Goal: Task Accomplishment & Management: Complete application form

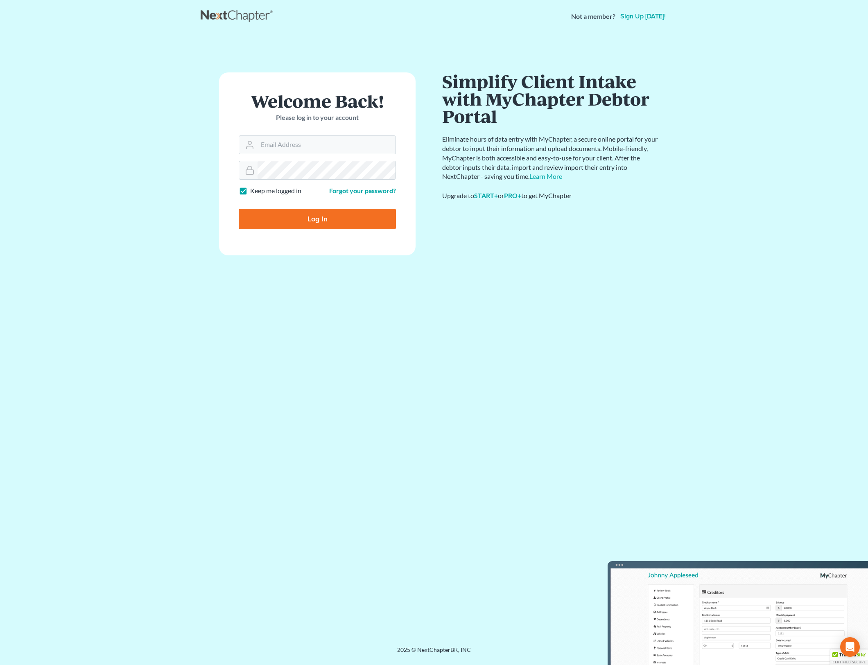
type input "[PERSON_NAME][EMAIL_ADDRESS][DOMAIN_NAME]"
click at [348, 216] on input "Log In" at bounding box center [317, 219] width 157 height 20
type input "Thinking..."
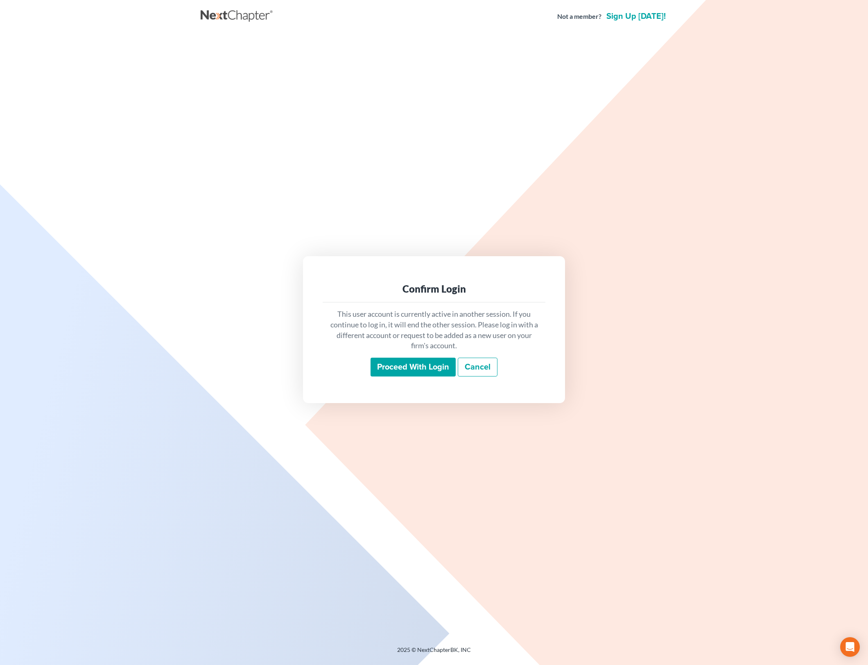
click at [424, 363] on input "Proceed with login" at bounding box center [413, 367] width 85 height 19
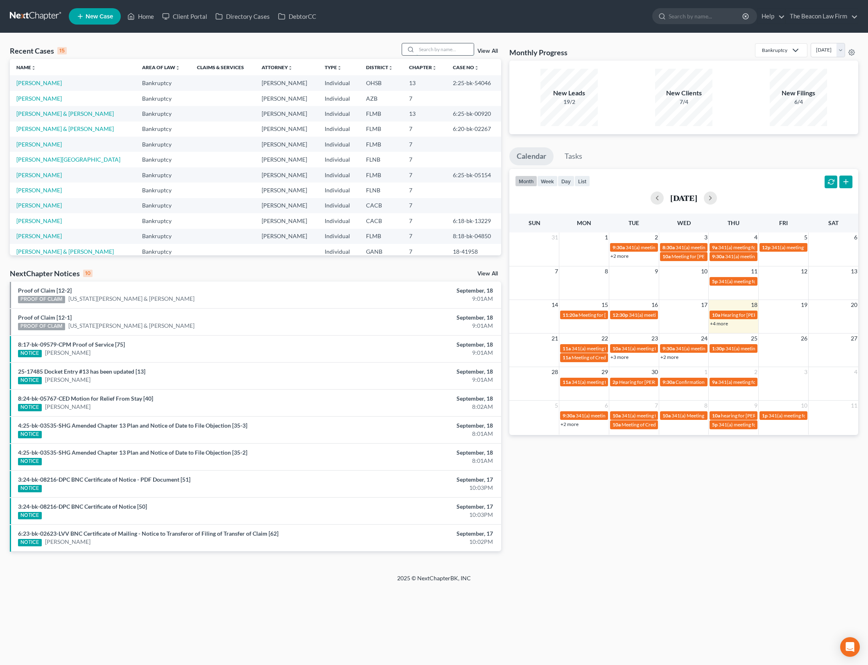
click at [445, 47] on input "search" at bounding box center [444, 49] width 57 height 12
type input "[PERSON_NAME]"
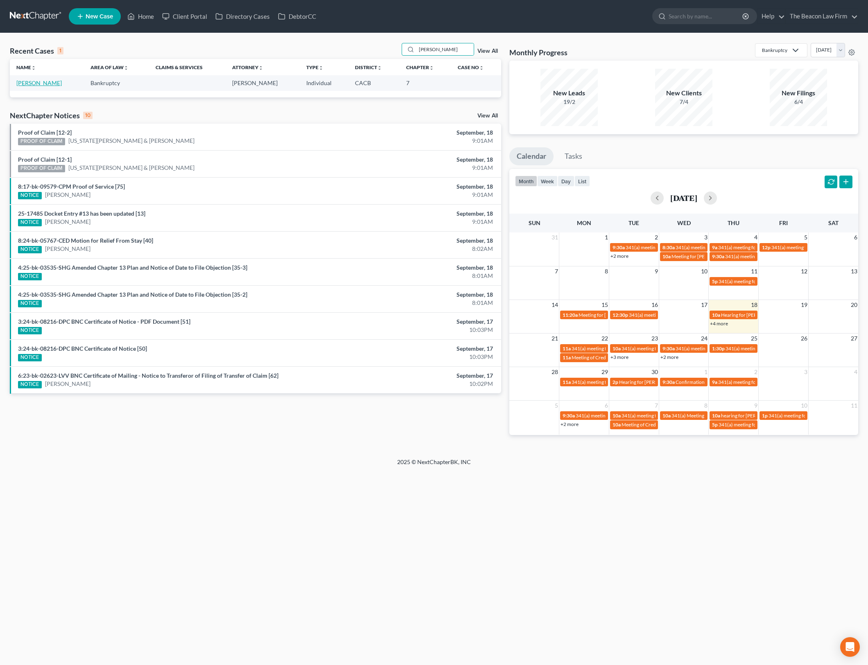
click at [42, 84] on link "[PERSON_NAME]" at bounding box center [38, 82] width 45 height 7
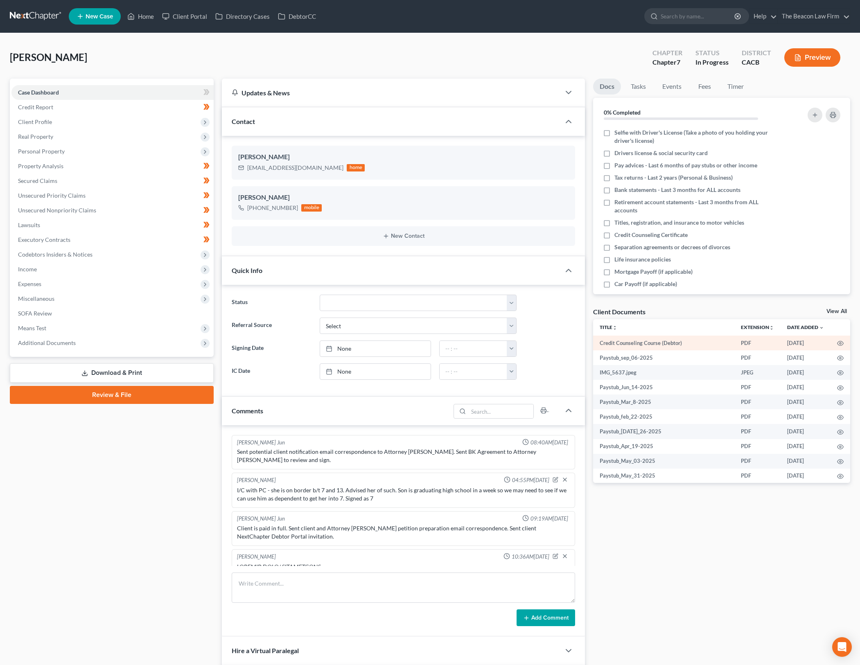
scroll to position [771, 0]
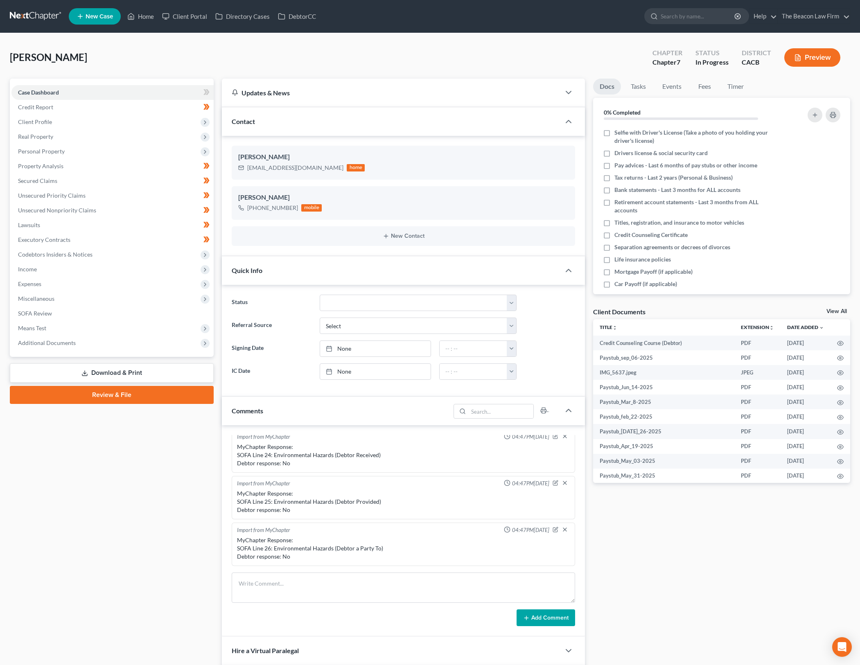
click at [833, 312] on link "View All" at bounding box center [837, 312] width 20 height 6
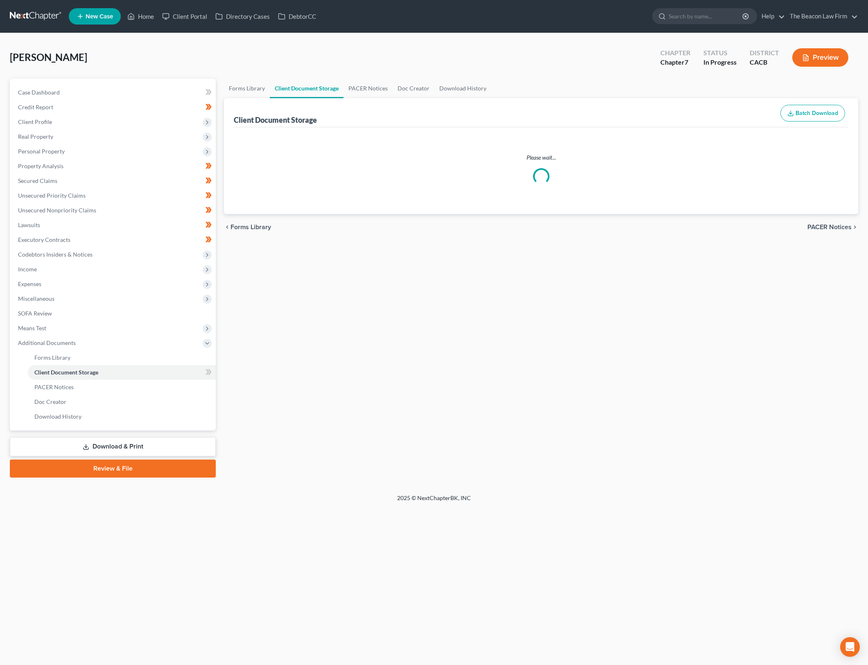
select select "10"
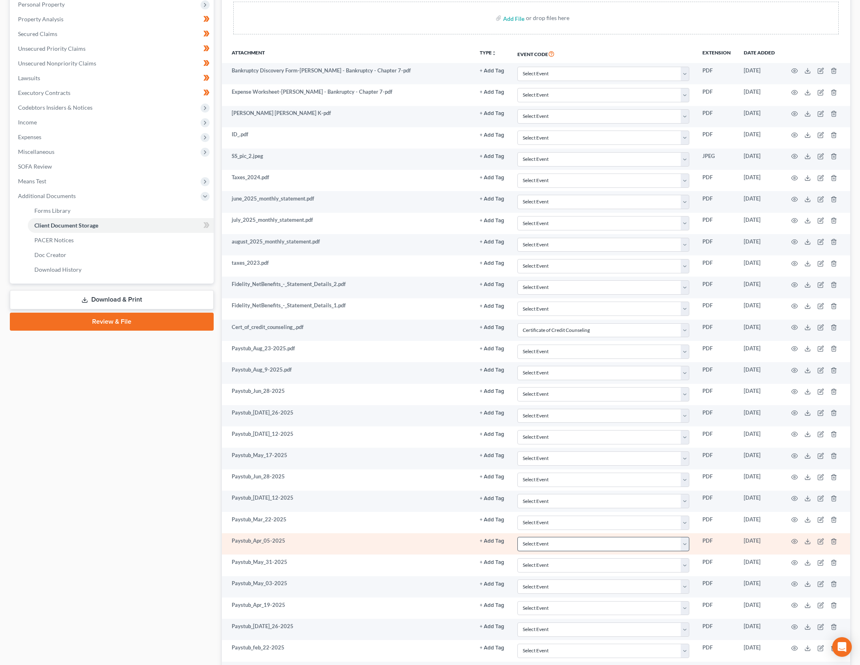
scroll to position [212, 0]
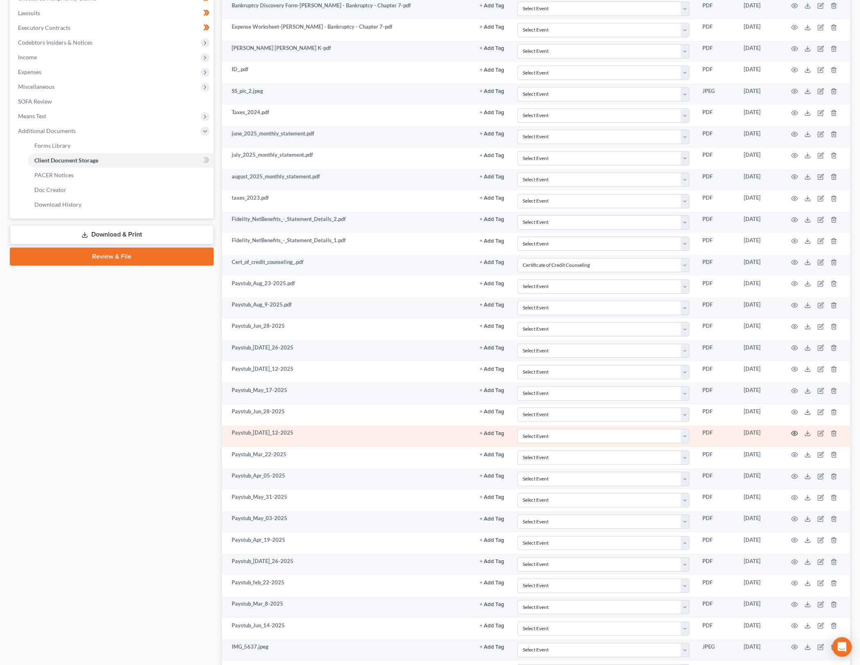
click at [795, 432] on icon "button" at bounding box center [795, 434] width 6 height 5
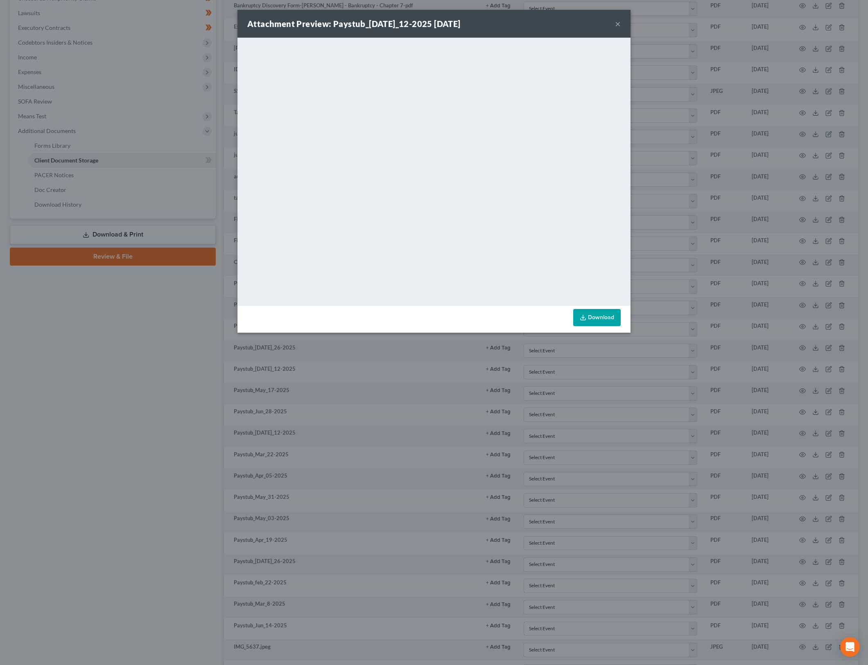
click at [618, 22] on button "×" at bounding box center [618, 24] width 6 height 10
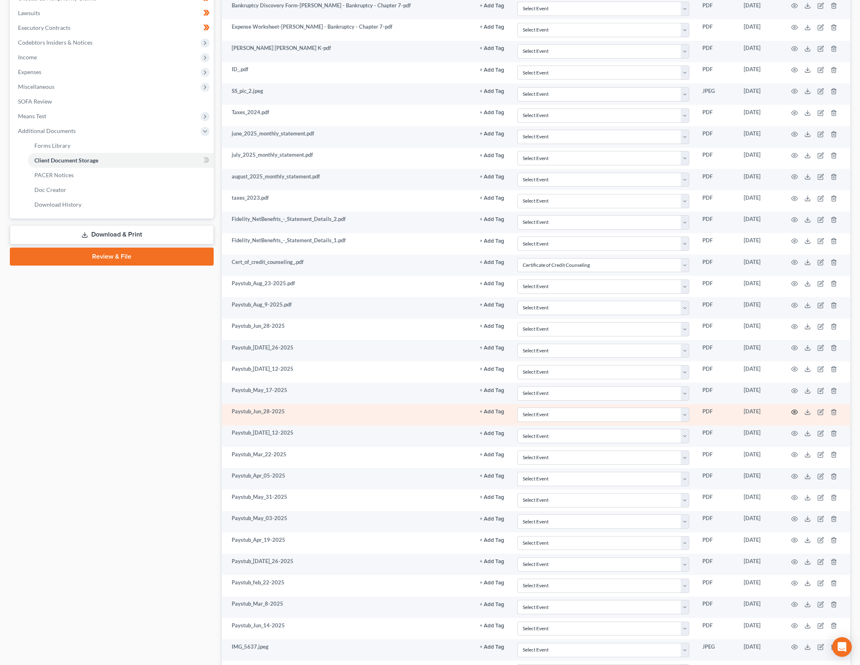
click at [795, 412] on circle "button" at bounding box center [795, 412] width 2 height 2
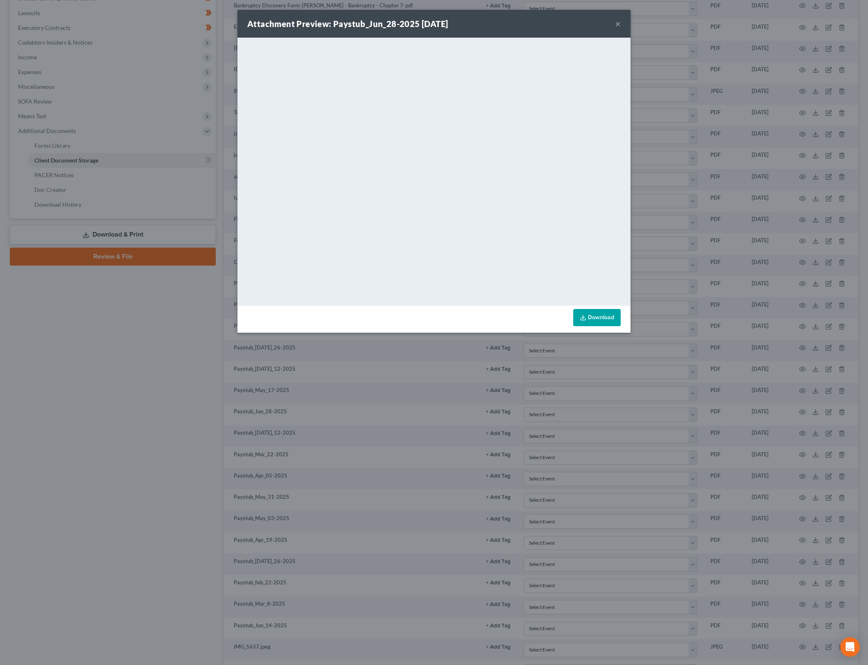
click at [592, 311] on link "Download" at bounding box center [596, 317] width 47 height 17
click at [728, 108] on div "Attachment Preview: Paystub_Jun_28-2025 [DATE] × <object ng-attr-data='[URL][DO…" at bounding box center [434, 332] width 868 height 665
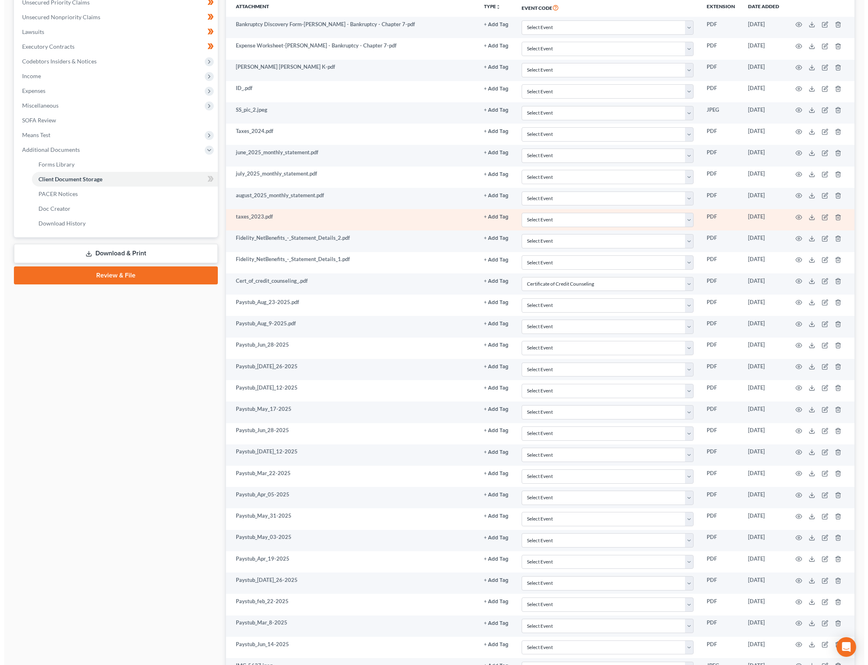
scroll to position [0, 0]
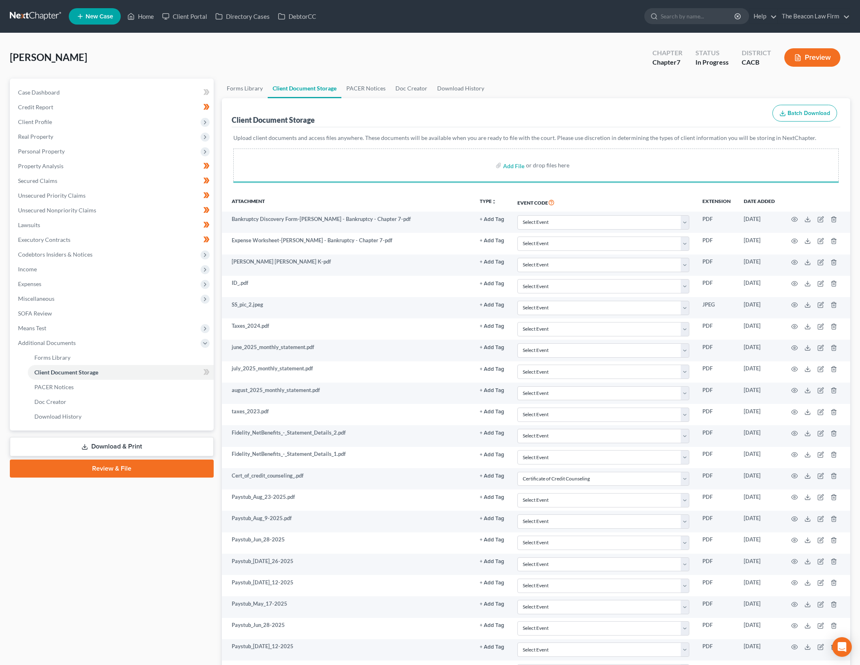
select select "10"
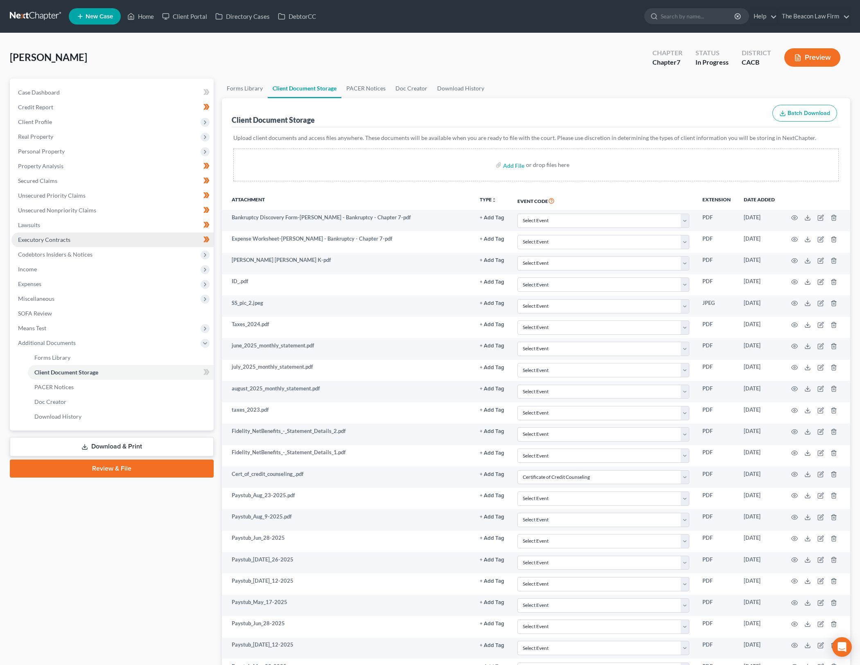
click at [84, 242] on link "Executory Contracts" at bounding box center [112, 240] width 202 height 15
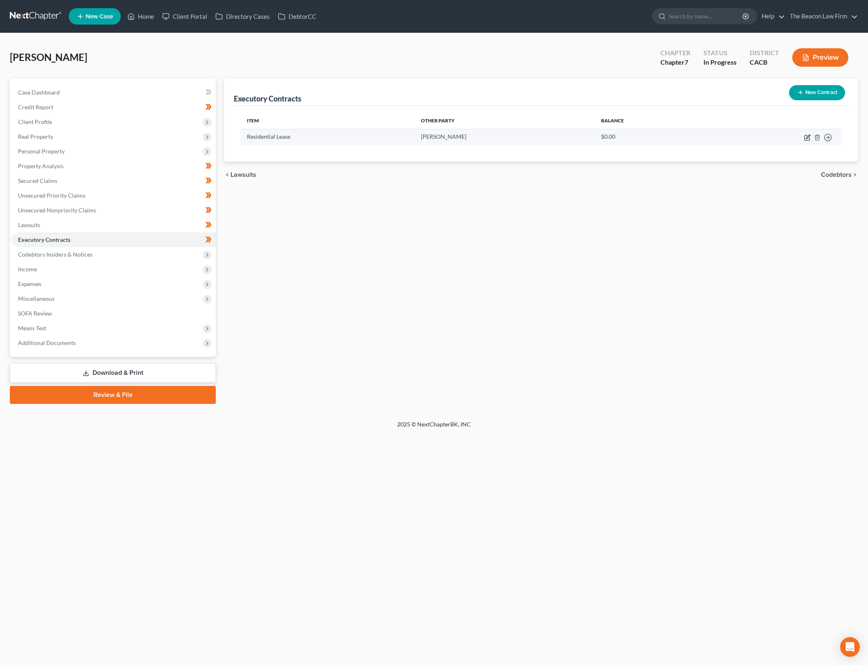
click at [806, 138] on icon "button" at bounding box center [808, 137] width 4 height 4
select select "3"
select select "0"
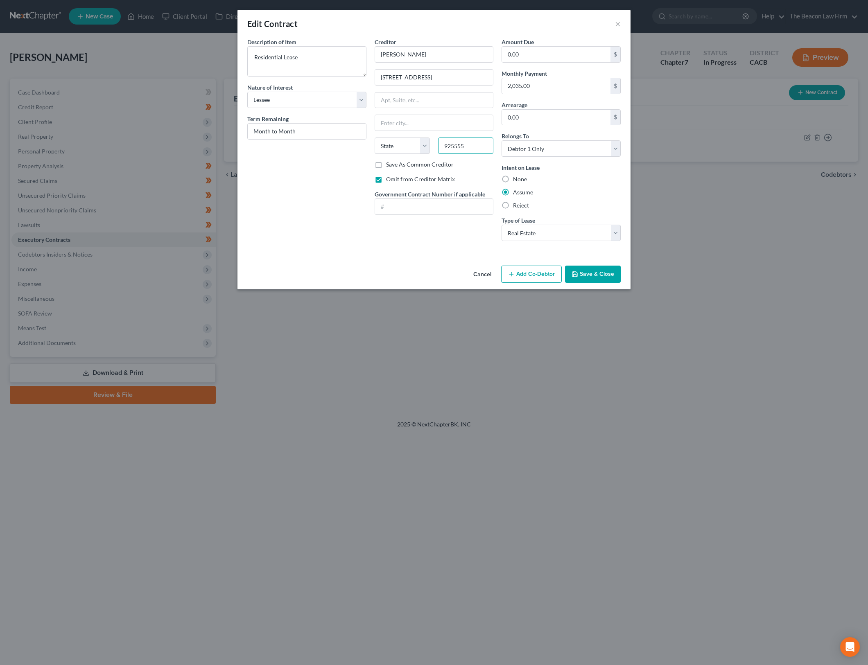
click at [472, 144] on input "925555" at bounding box center [465, 146] width 55 height 16
type input "92555"
click at [308, 170] on div "Description of non-residential real property * Description of Item * Residentia…" at bounding box center [306, 143] width 127 height 210
type input "[PERSON_NAME][GEOGRAPHIC_DATA]"
select select "4"
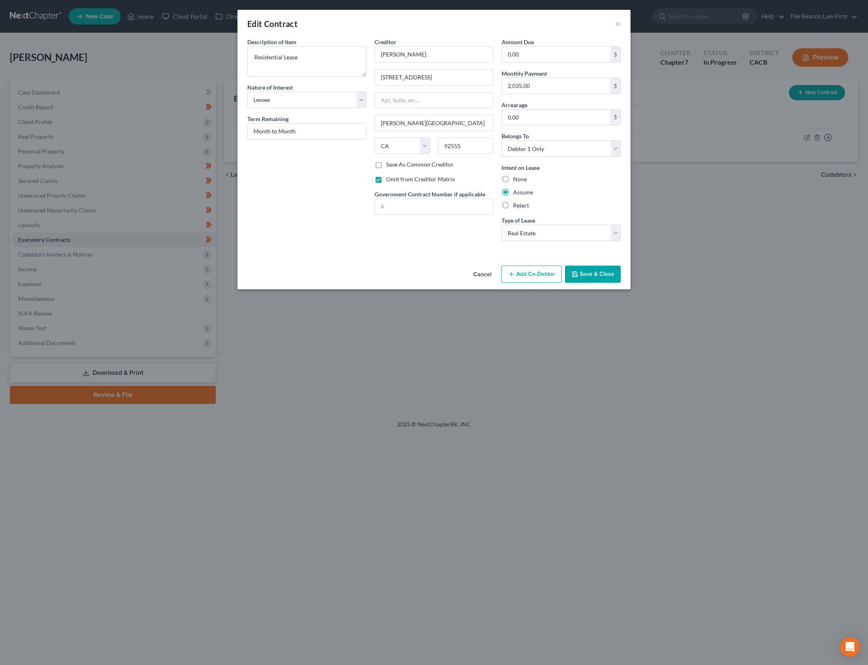
click at [598, 270] on button "Save & Close" at bounding box center [593, 274] width 56 height 17
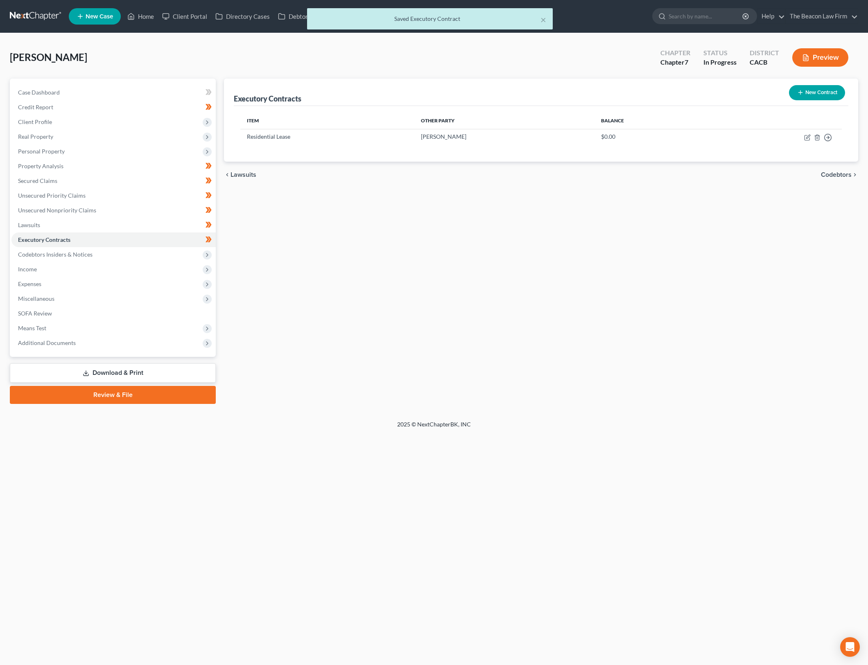
drag, startPoint x: 131, startPoint y: 370, endPoint x: 163, endPoint y: 369, distance: 31.5
click at [131, 370] on link "Download & Print" at bounding box center [113, 373] width 206 height 19
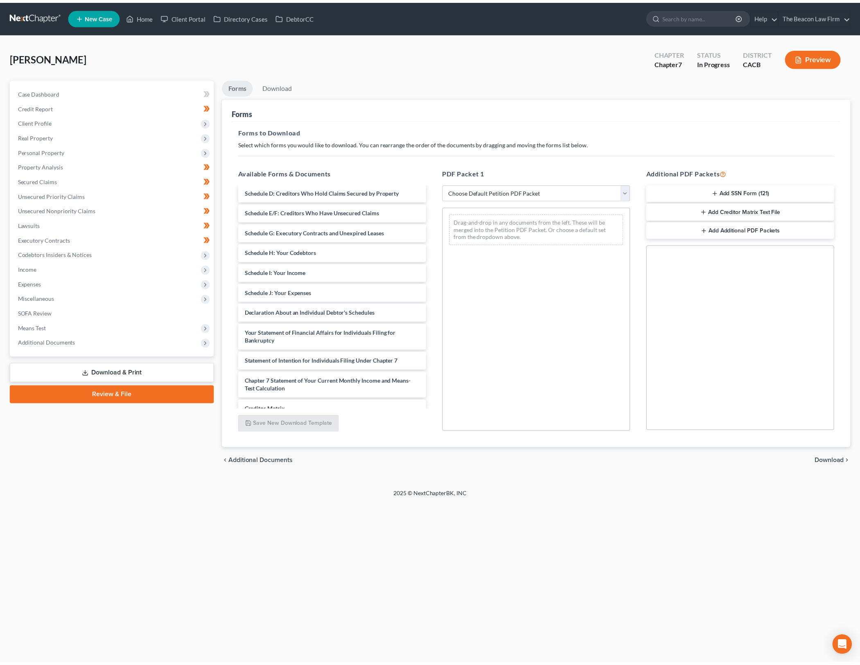
scroll to position [748, 0]
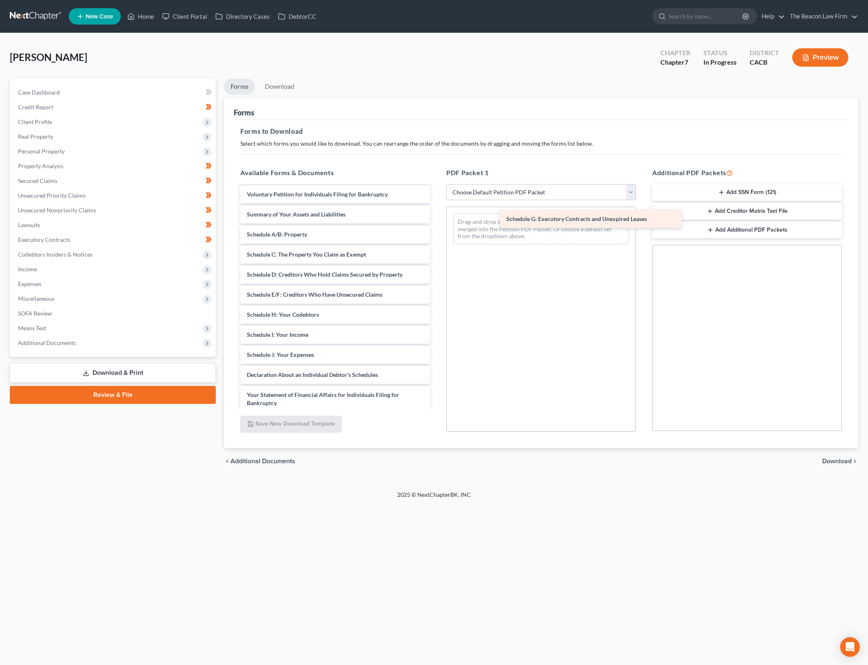
drag, startPoint x: 303, startPoint y: 305, endPoint x: 541, endPoint y: 222, distance: 252.0
click at [844, 458] on span "Download" at bounding box center [836, 461] width 29 height 7
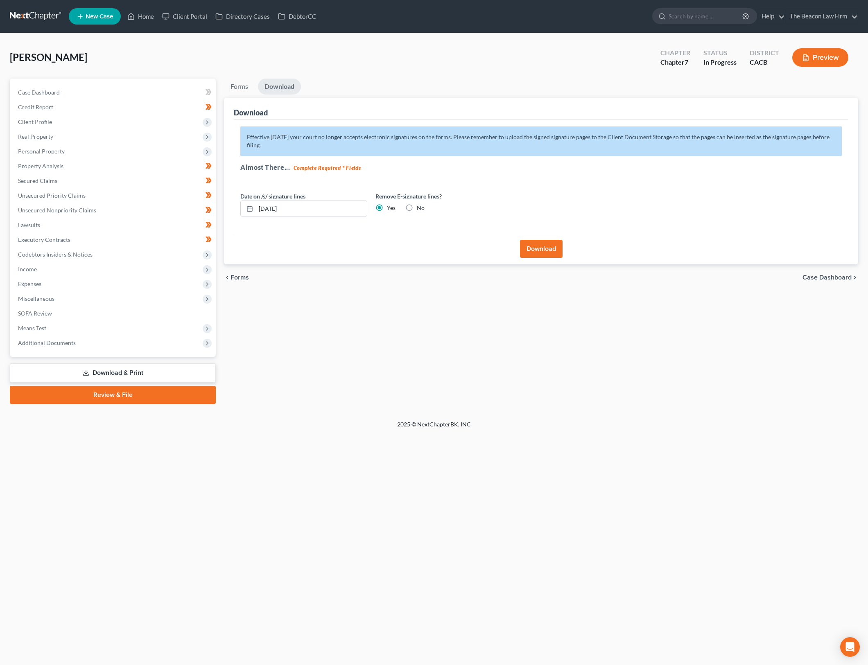
click at [420, 200] on label "Remove E-signature lines?" at bounding box center [438, 196] width 127 height 9
click at [416, 205] on div "No" at bounding box center [414, 208] width 19 height 8
click at [417, 207] on label "No" at bounding box center [421, 208] width 8 height 8
click at [420, 207] on input "No" at bounding box center [422, 206] width 5 height 5
radio input "true"
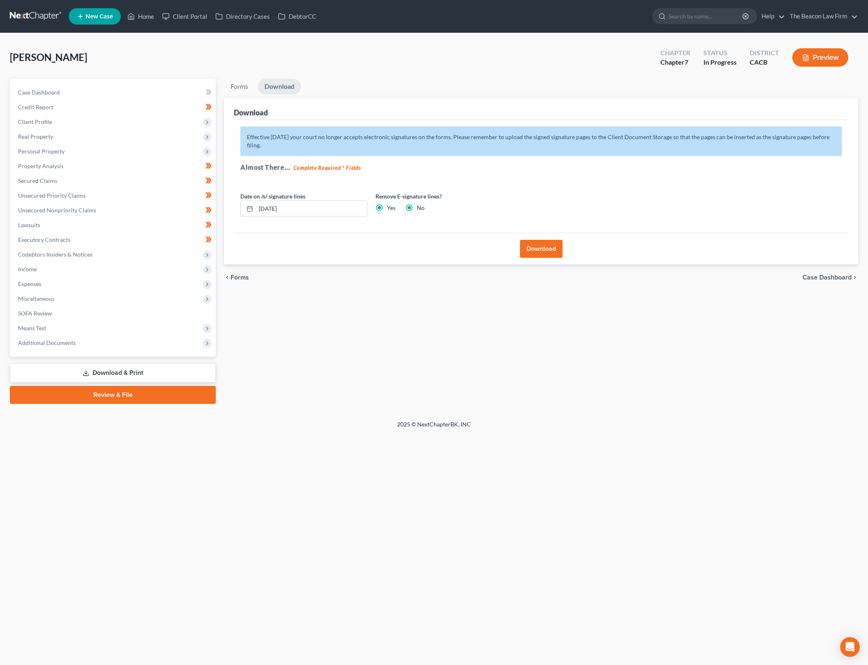
radio input "false"
click at [552, 250] on button "Download" at bounding box center [541, 249] width 43 height 18
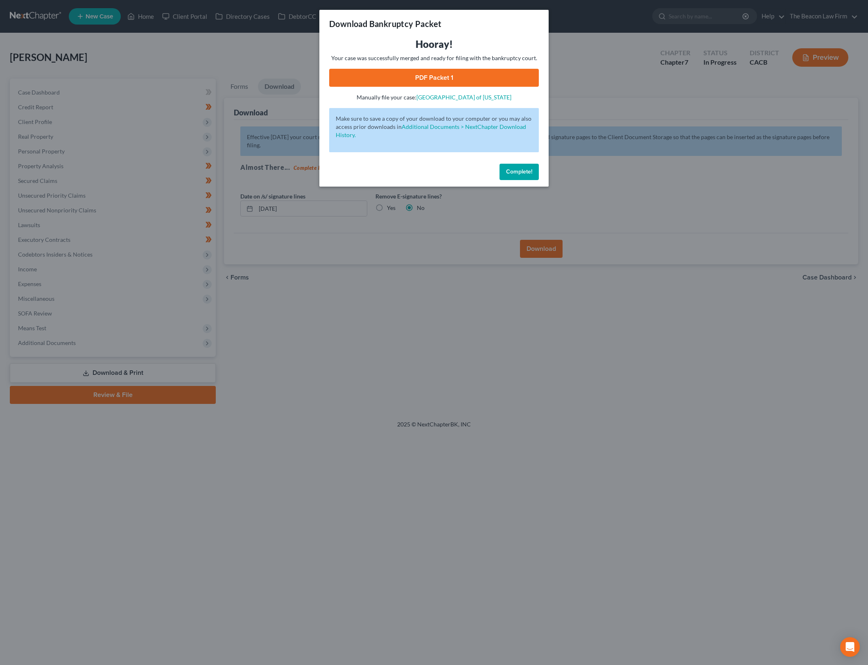
click at [440, 78] on link "PDF Packet 1" at bounding box center [434, 78] width 210 height 18
drag, startPoint x: 515, startPoint y: 169, endPoint x: 510, endPoint y: 172, distance: 5.9
click at [515, 169] on span "Complete!" at bounding box center [519, 171] width 26 height 7
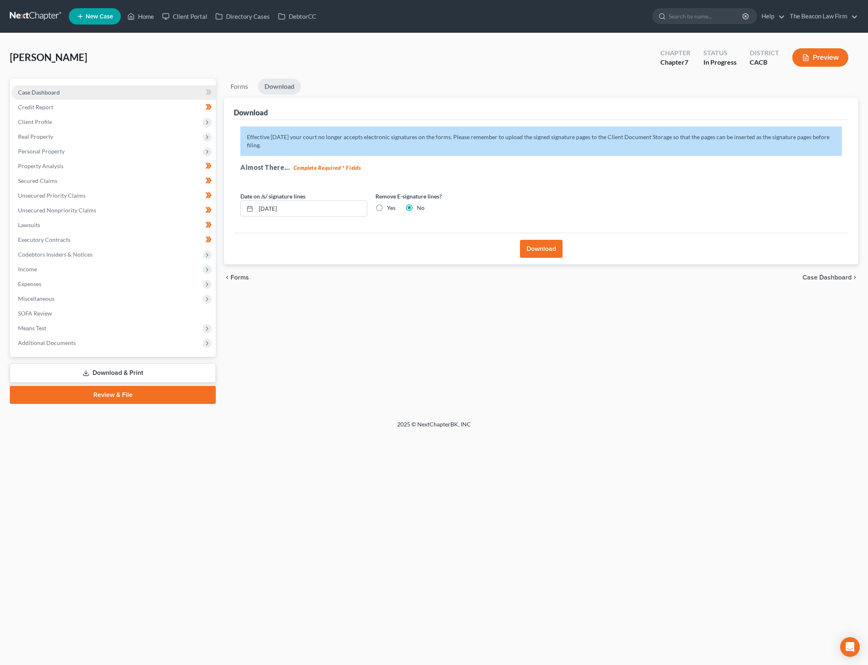
click at [143, 91] on link "Case Dashboard" at bounding box center [113, 92] width 204 height 15
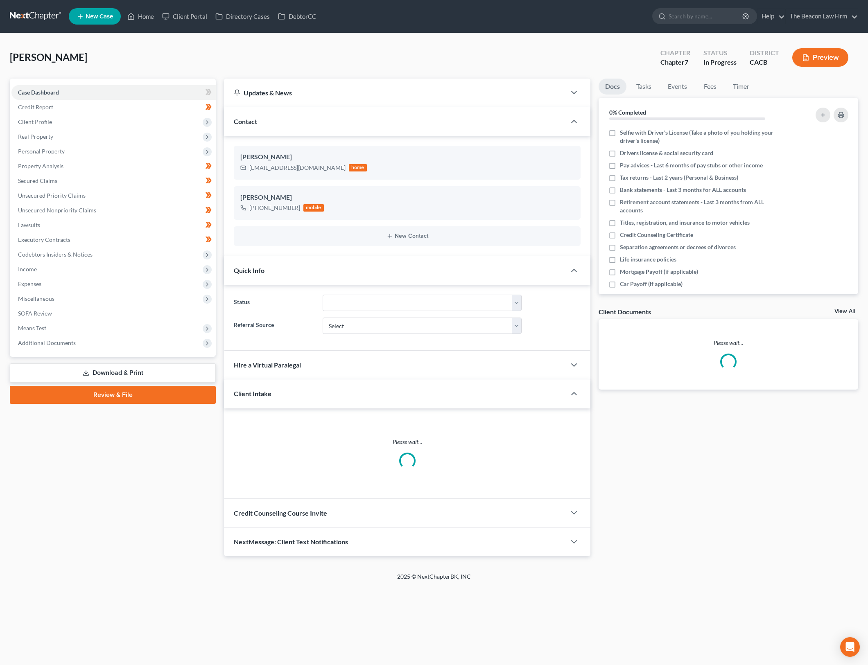
click at [850, 309] on link "View All" at bounding box center [844, 312] width 20 height 6
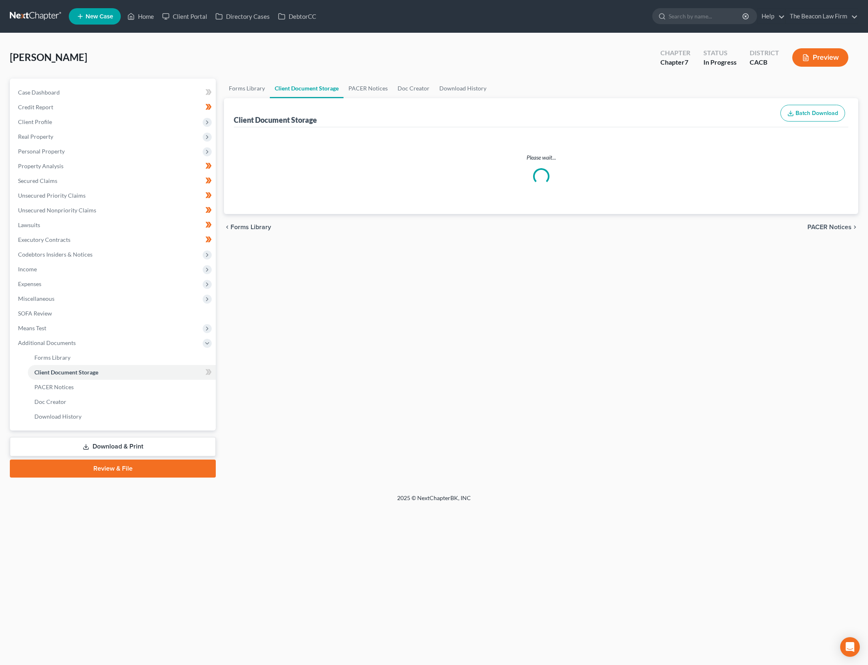
select select "10"
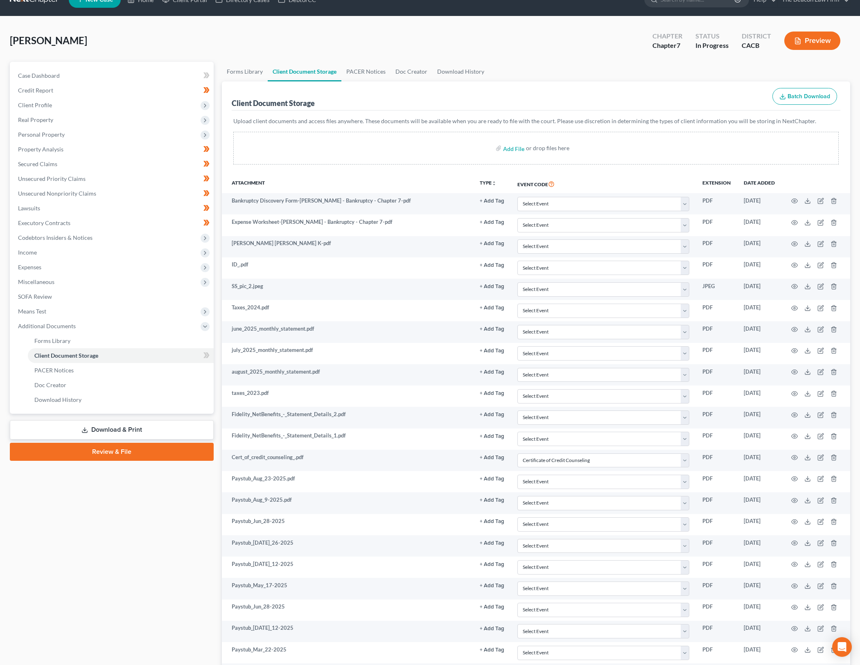
scroll to position [421, 0]
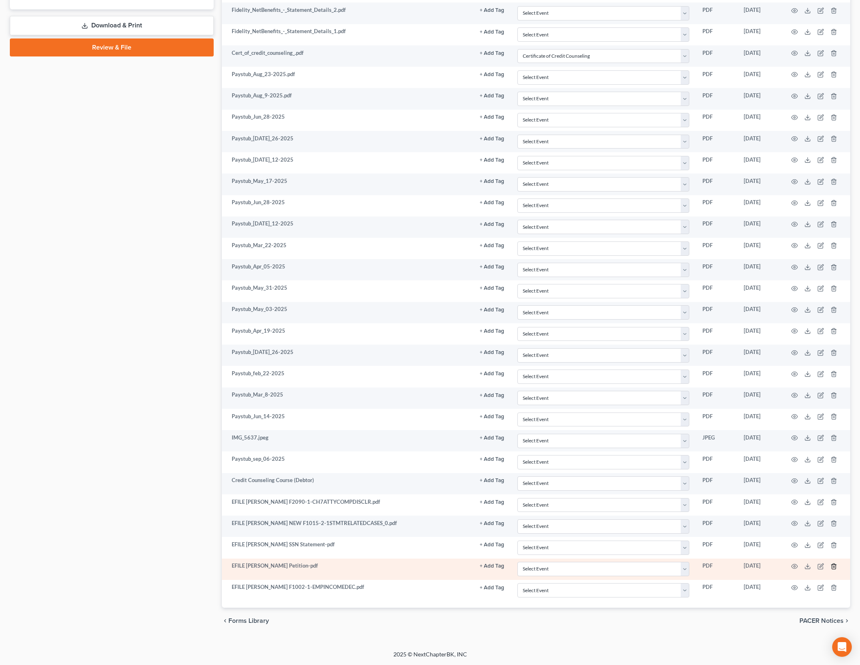
click at [832, 565] on polyline "button" at bounding box center [833, 565] width 5 height 0
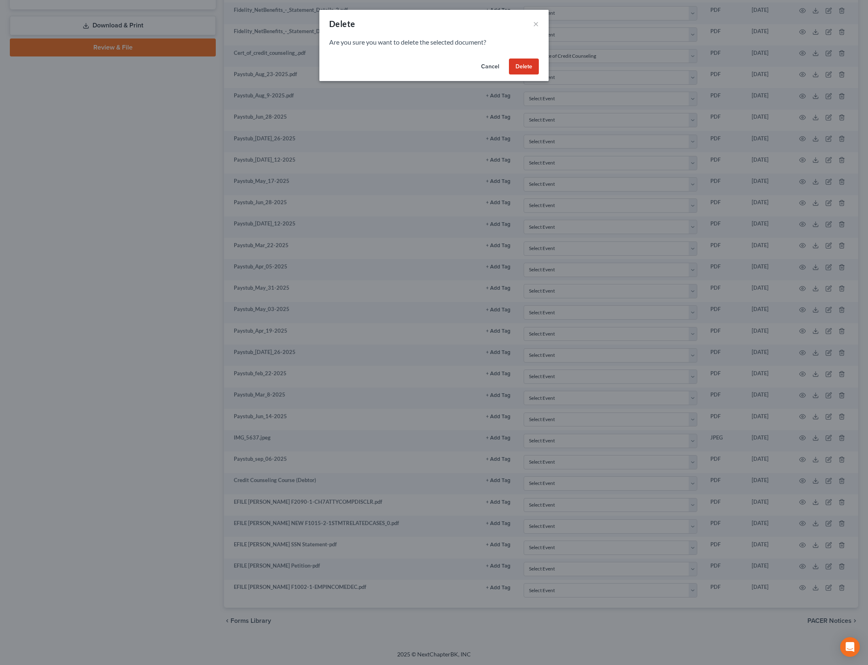
click at [527, 66] on button "Delete" at bounding box center [524, 67] width 30 height 16
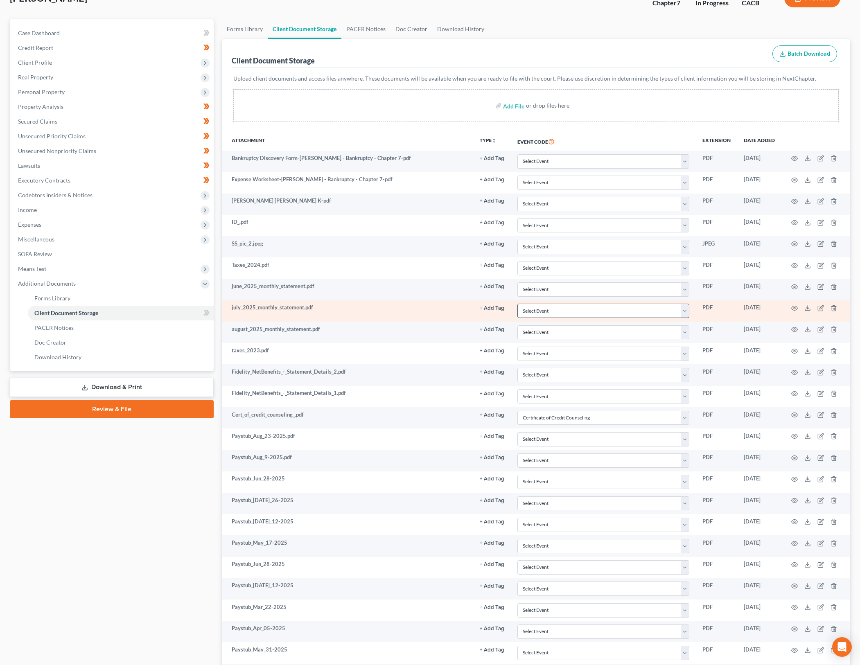
scroll to position [0, 0]
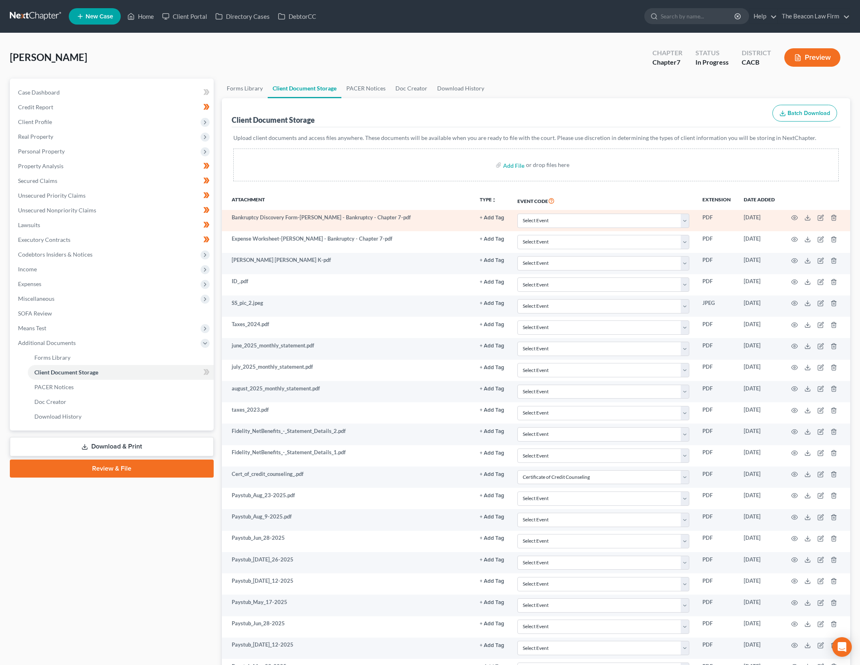
select select "10"
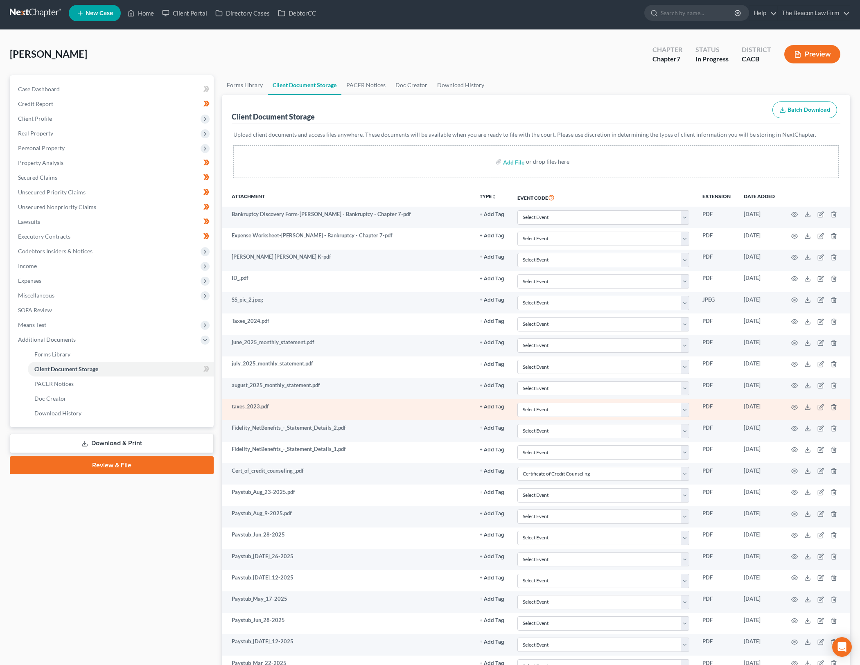
scroll to position [421, 0]
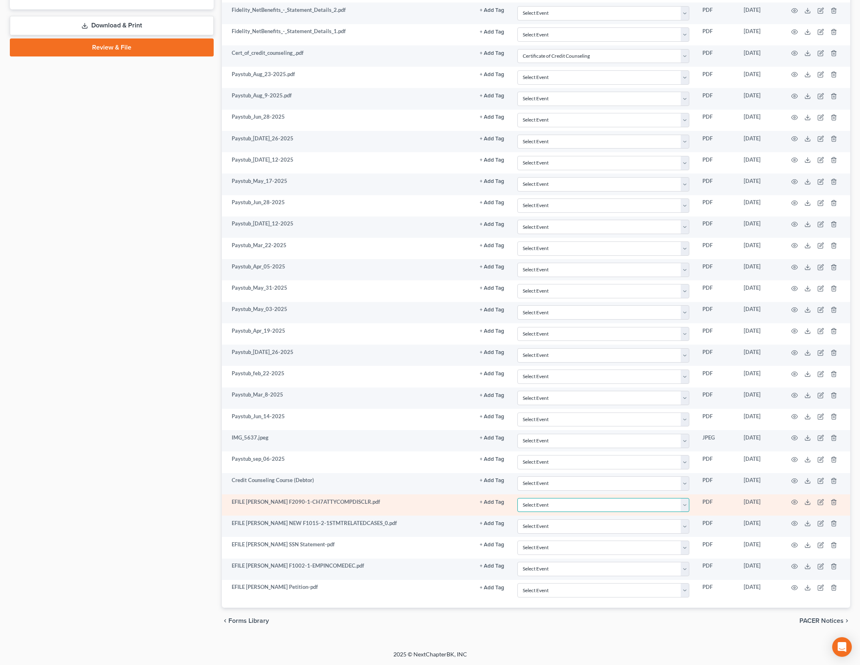
click at [667, 502] on select "Select Event Amended Chapter 11 Plan Amended Chapter 11 Small Business Plan Ame…" at bounding box center [603, 505] width 172 height 14
select select "7"
click at [517, 498] on select "Select Event Amended Chapter 11 Plan Amended Chapter 11 Small Business Plan Ame…" at bounding box center [603, 505] width 172 height 14
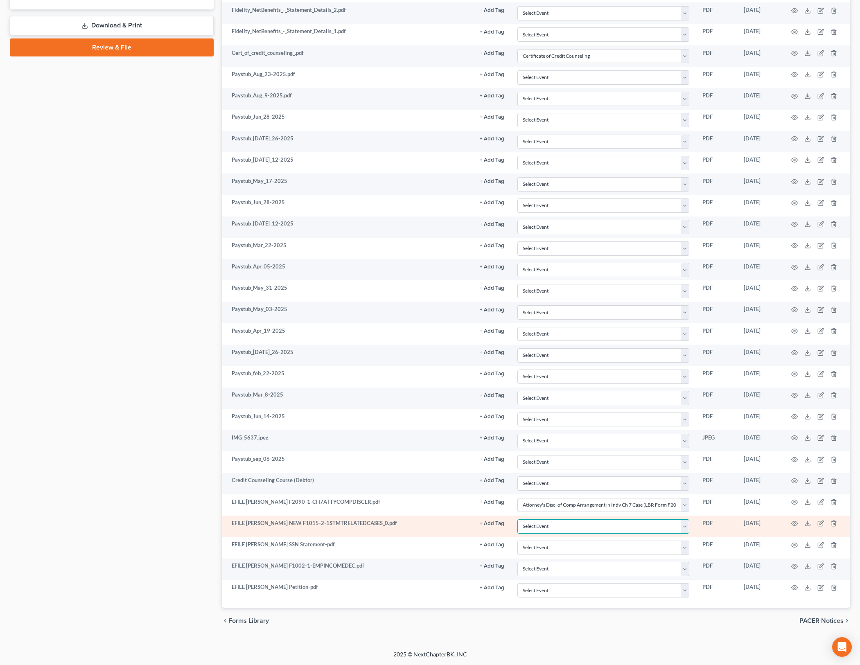
click at [594, 524] on select "Select Event Amended Chapter 11 Plan Amended Chapter 11 Small Business Plan Ame…" at bounding box center [603, 527] width 172 height 14
select select "65"
click at [517, 520] on select "Select Event Amended Chapter 11 Plan Amended Chapter 11 Small Business Plan Ame…" at bounding box center [603, 527] width 172 height 14
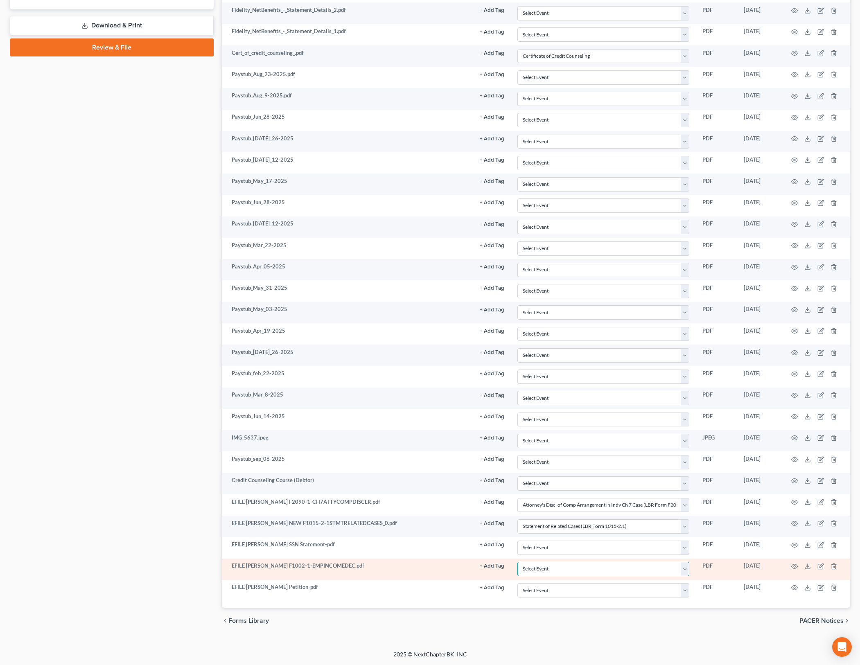
click at [657, 565] on select "Select Event Amended Chapter 11 Plan Amended Chapter 11 Small Business Plan Ame…" at bounding box center [603, 569] width 172 height 14
select select "30"
click at [517, 562] on select "Select Event Amended Chapter 11 Plan Amended Chapter 11 Small Business Plan Ame…" at bounding box center [603, 569] width 172 height 14
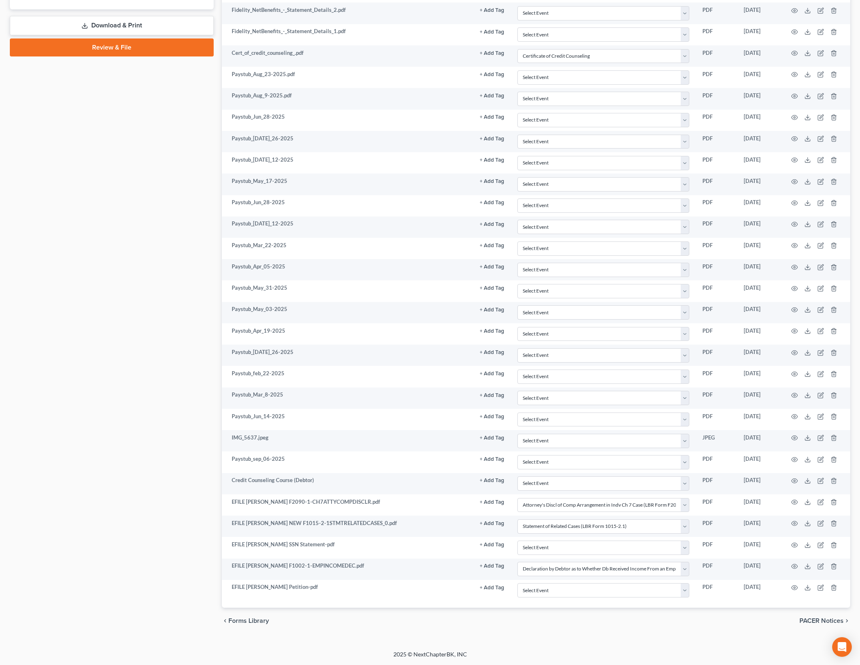
click at [148, 438] on div "Case Dashboard Payments Invoices Payments Payments Credit Report Client Profile" at bounding box center [112, 145] width 212 height 977
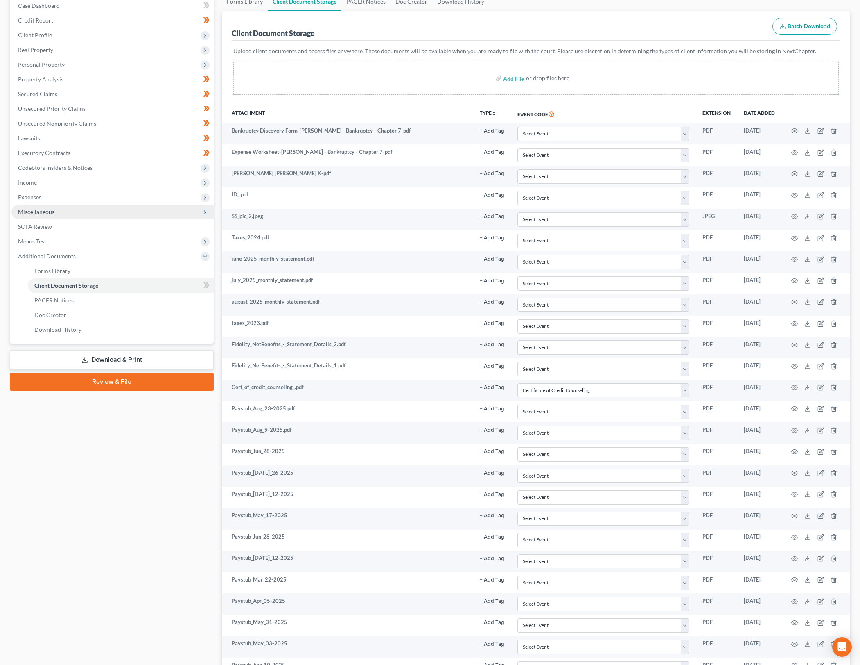
scroll to position [63, 0]
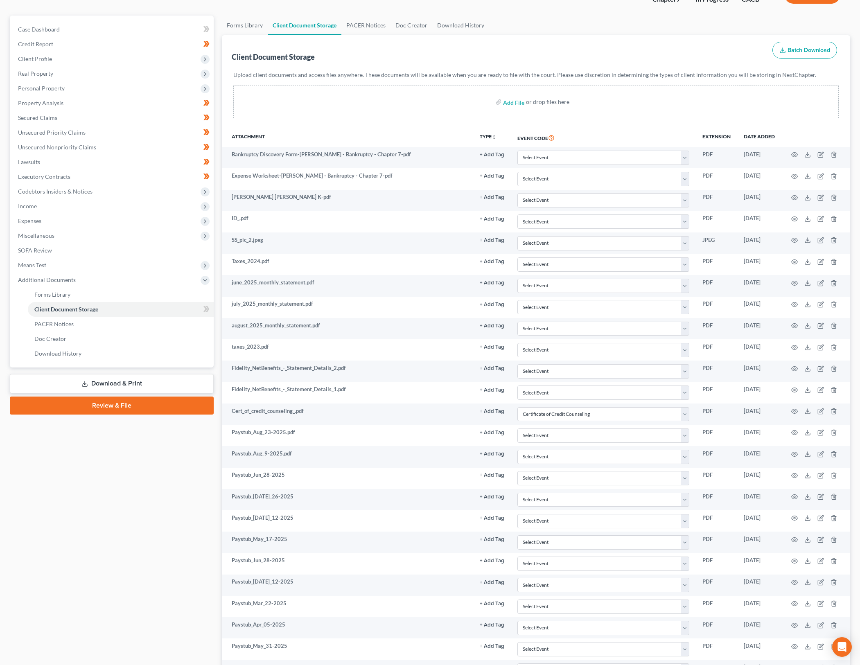
click at [171, 405] on link "Review & File" at bounding box center [112, 406] width 204 height 18
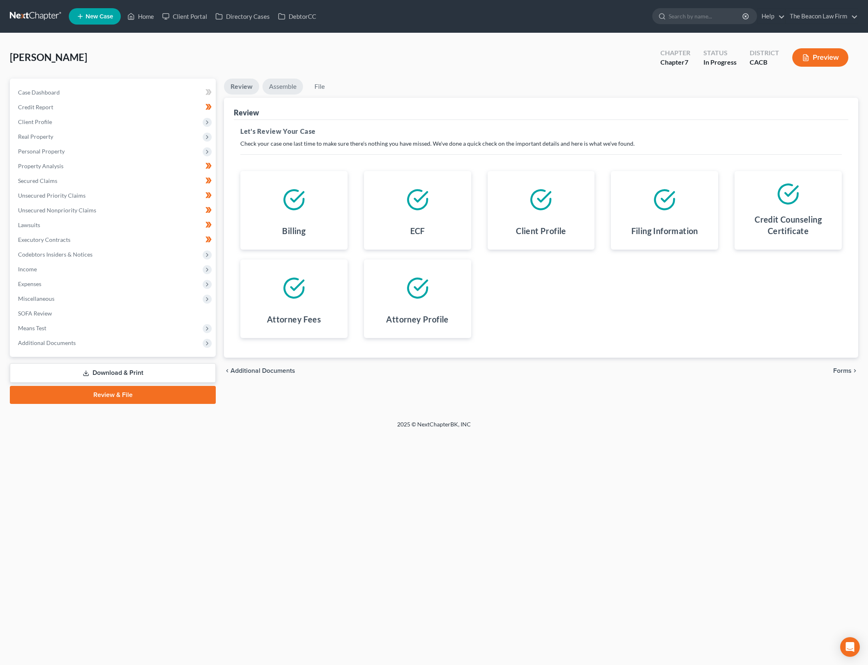
click at [279, 90] on link "Assemble" at bounding box center [282, 87] width 41 height 16
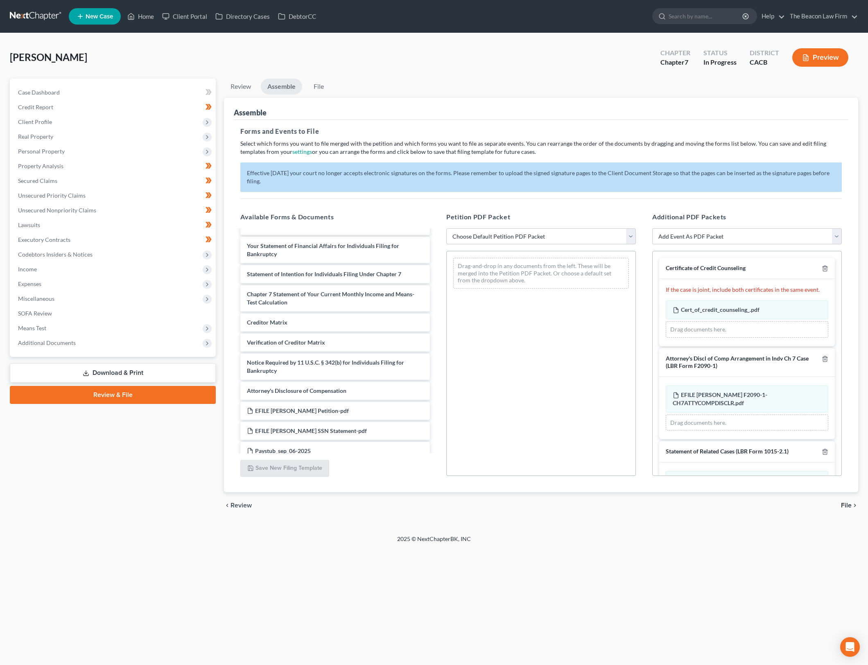
scroll to position [238, 0]
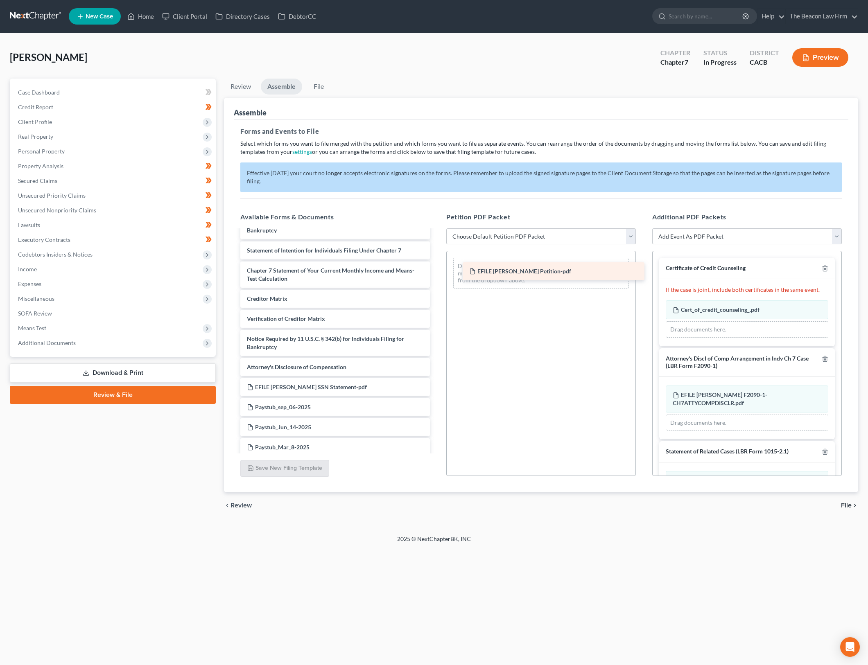
drag, startPoint x: 324, startPoint y: 384, endPoint x: 547, endPoint y: 269, distance: 250.7
click at [436, 269] on div "EFILE [PERSON_NAME] Petition-pdf Voluntary Petition for Individuals Filing for …" at bounding box center [335, 494] width 203 height 1002
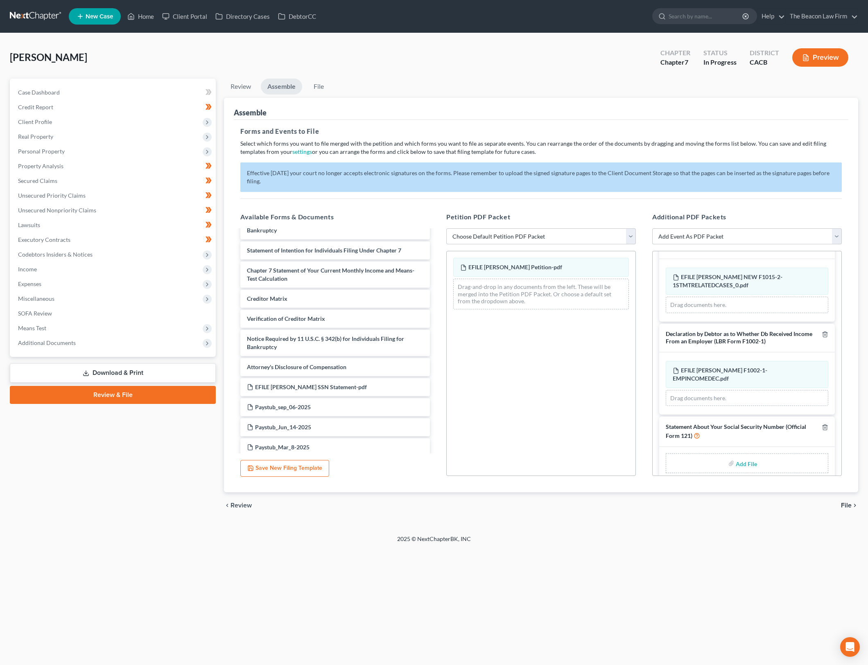
scroll to position [206, 0]
click at [772, 452] on div "Add File" at bounding box center [747, 462] width 163 height 20
click at [748, 454] on input "file" at bounding box center [746, 461] width 20 height 15
type input "C:\fakepath\EFILE [PERSON_NAME] SSN Statement.pdf"
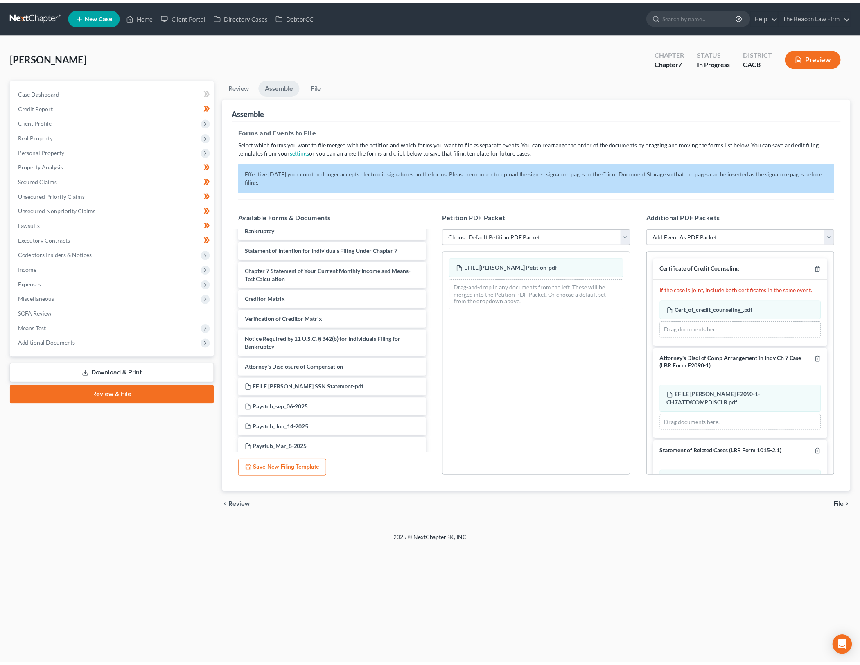
scroll to position [194, 0]
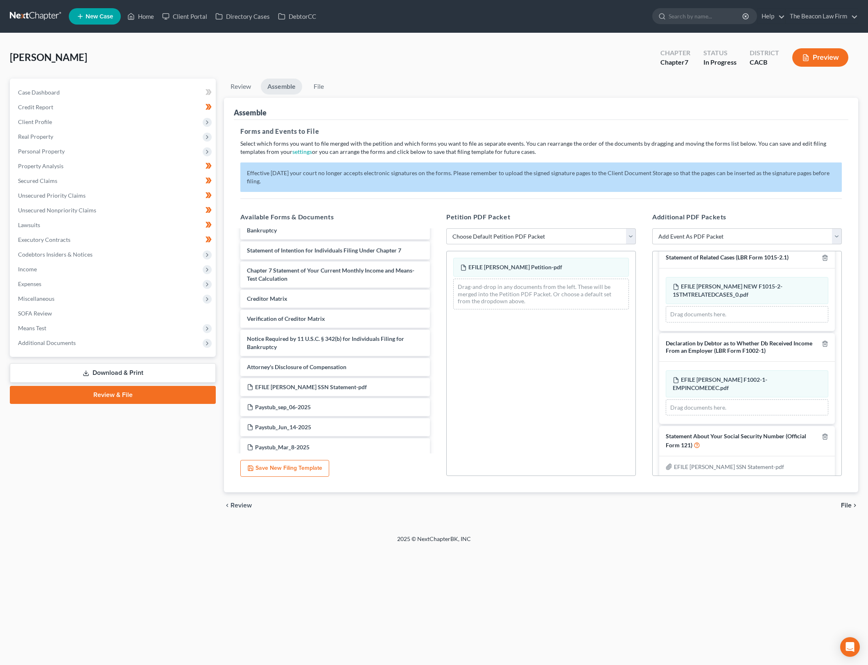
click at [847, 503] on span "File" at bounding box center [846, 505] width 11 height 7
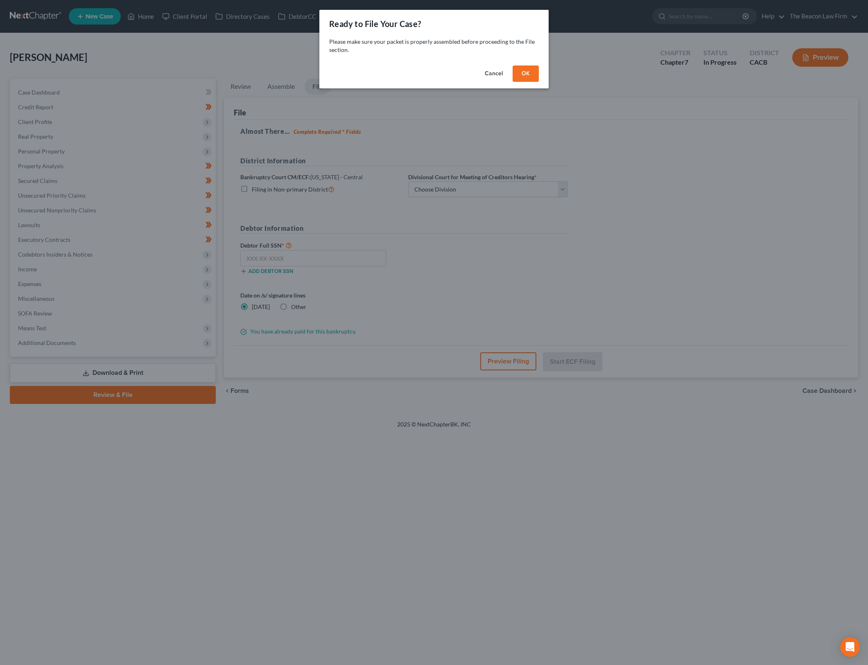
click at [530, 72] on button "OK" at bounding box center [526, 74] width 26 height 16
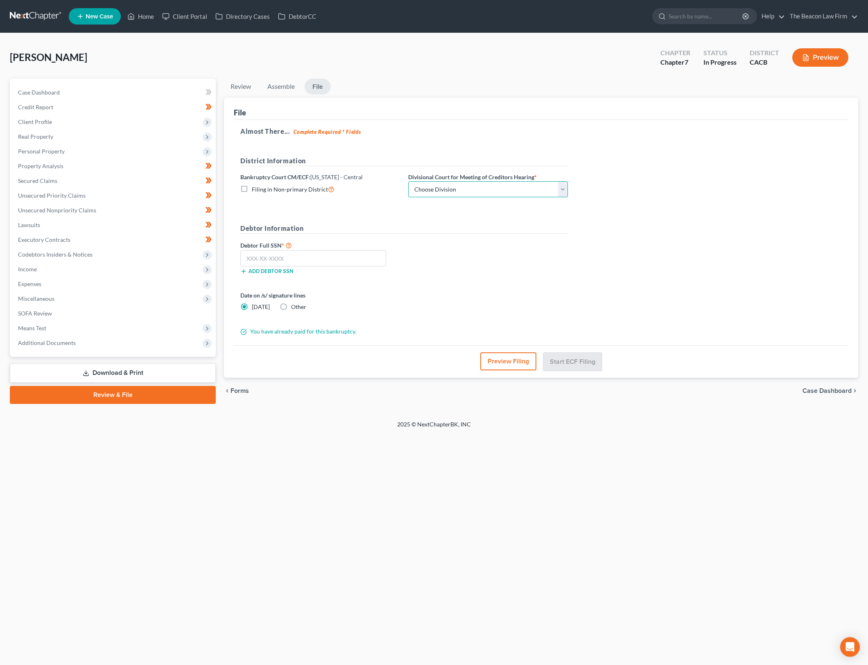
click at [565, 192] on select "Choose Division [GEOGRAPHIC_DATA][PERSON_NAME] [GEOGRAPHIC_DATA] [GEOGRAPHIC_DA…" at bounding box center [488, 189] width 160 height 16
select select "2"
click at [408, 181] on select "Choose Division [GEOGRAPHIC_DATA][PERSON_NAME] [GEOGRAPHIC_DATA] [GEOGRAPHIC_DA…" at bounding box center [488, 189] width 160 height 16
click at [255, 258] on input "text" at bounding box center [313, 258] width 146 height 16
type input "558-43-8700"
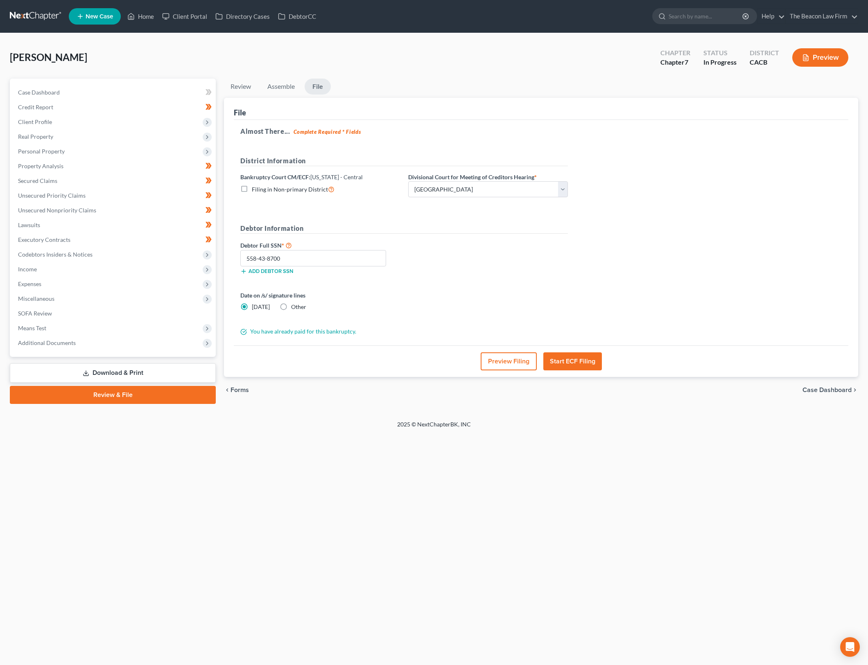
click at [533, 296] on div "Date on /s/ signature lines [DATE] Other" at bounding box center [404, 304] width 336 height 27
click at [626, 495] on div "Home New Case Client Portal Directory Cases DebtorCC The Beacon Law Firm [PERSO…" at bounding box center [434, 332] width 868 height 665
click at [519, 362] on button "Preview Filing" at bounding box center [509, 361] width 56 height 18
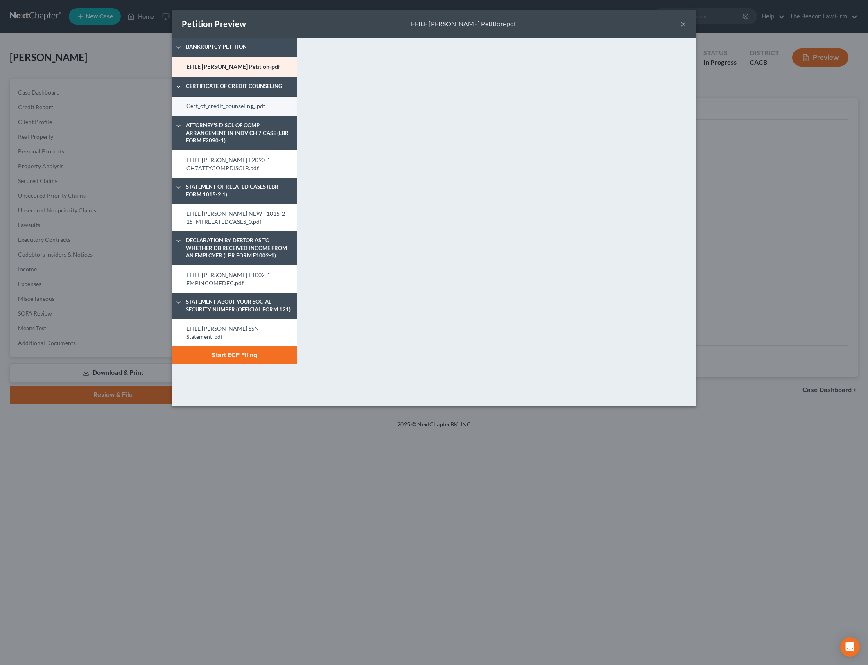
click at [208, 104] on link "Cert_of_credit_counseling_.pdf" at bounding box center [234, 107] width 125 height 20
click at [227, 160] on link "EFILE [PERSON_NAME] F2090-1-CH7ATTYCOMPDISCLR.pdf" at bounding box center [234, 163] width 125 height 27
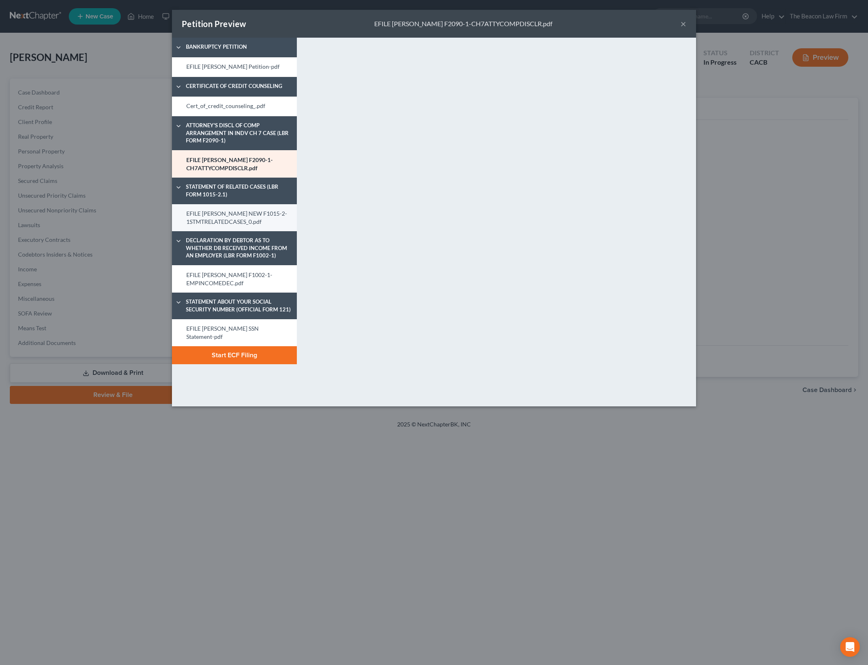
click at [237, 209] on link "EFILE [PERSON_NAME] NEW F1015-2-1STMTRELATEDCASES_0.pdf" at bounding box center [234, 217] width 125 height 27
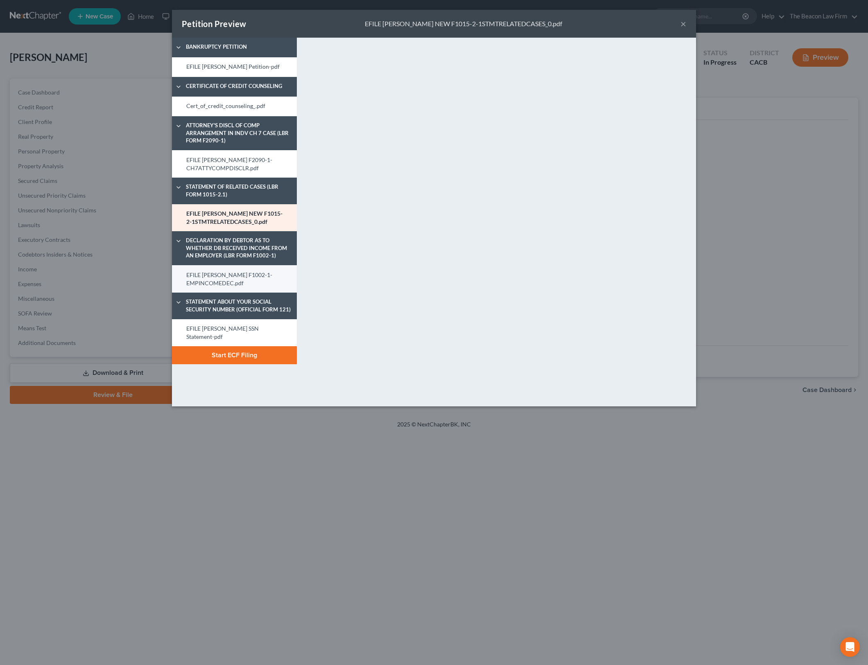
click at [246, 269] on link "EFILE [PERSON_NAME] F1002-1-EMPINCOMEDEC.pdf" at bounding box center [234, 278] width 125 height 27
drag, startPoint x: 244, startPoint y: 327, endPoint x: 335, endPoint y: 294, distance: 97.0
click at [244, 327] on link "EFILE [PERSON_NAME] SSN Statement-pdf" at bounding box center [234, 332] width 125 height 27
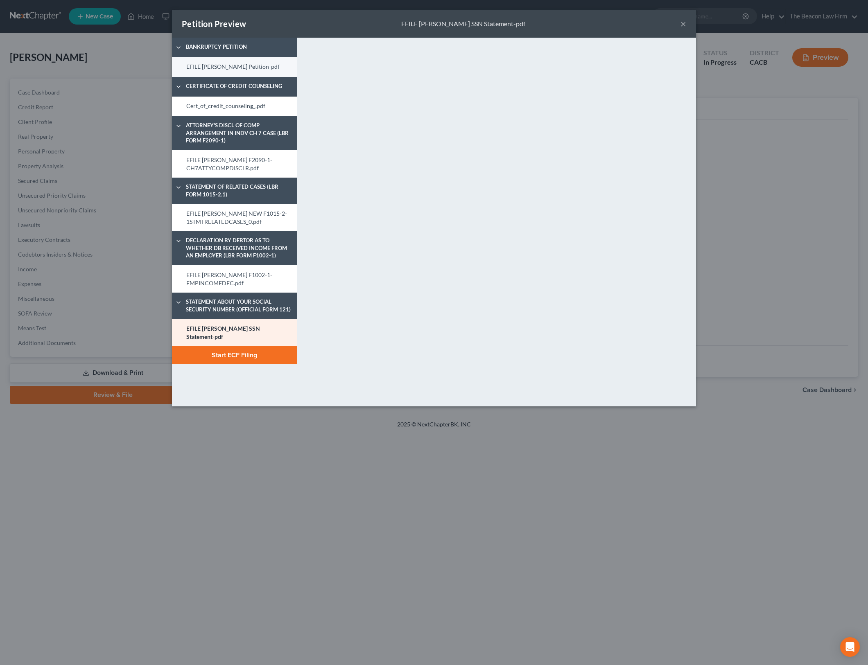
click at [226, 63] on link "EFILE [PERSON_NAME] Petition-pdf" at bounding box center [234, 67] width 125 height 20
drag, startPoint x: 259, startPoint y: 391, endPoint x: 266, endPoint y: 392, distance: 7.0
click at [259, 391] on div "Bankruptcy Petition EFILE [PERSON_NAME] Petition-pdf Certificate of Credit Coun…" at bounding box center [234, 222] width 133 height 369
drag, startPoint x: 253, startPoint y: 348, endPoint x: 264, endPoint y: 474, distance: 125.7
click at [264, 472] on div "Petition Preview EFILE [PERSON_NAME] Petition-pdf × Bankruptcy Petition EFILE […" at bounding box center [434, 332] width 868 height 665
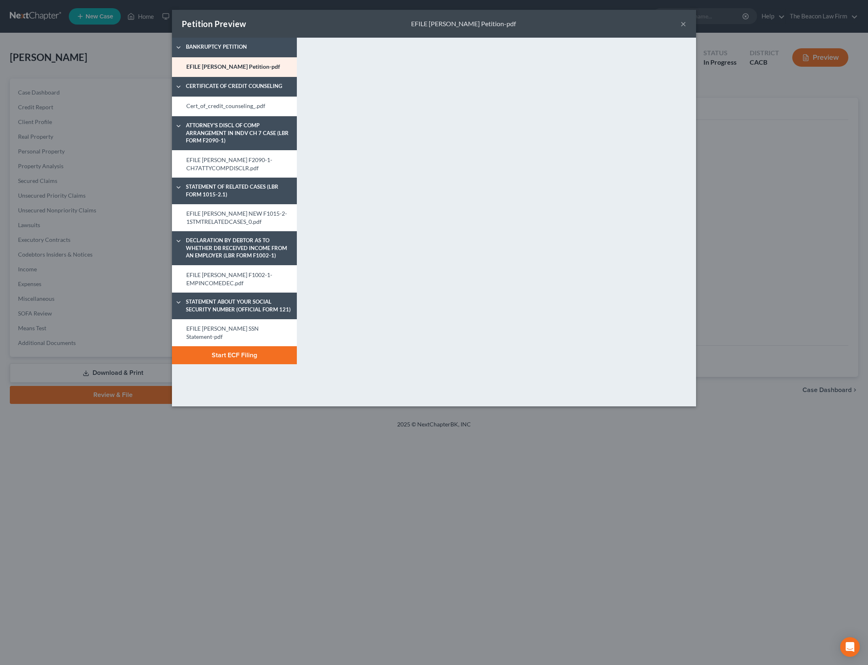
click at [244, 346] on button "Start ECF Filing" at bounding box center [234, 355] width 125 height 18
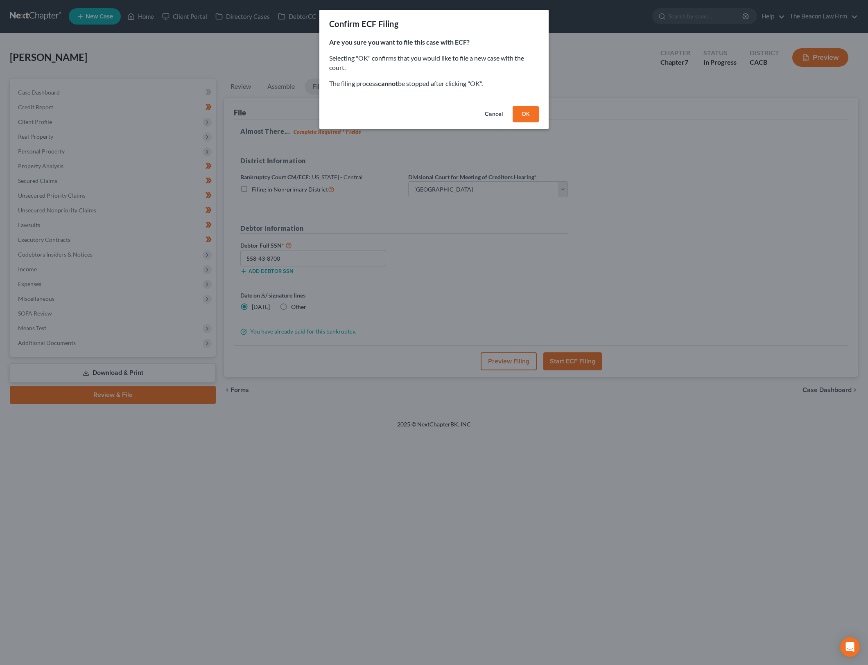
click at [531, 117] on button "OK" at bounding box center [526, 114] width 26 height 16
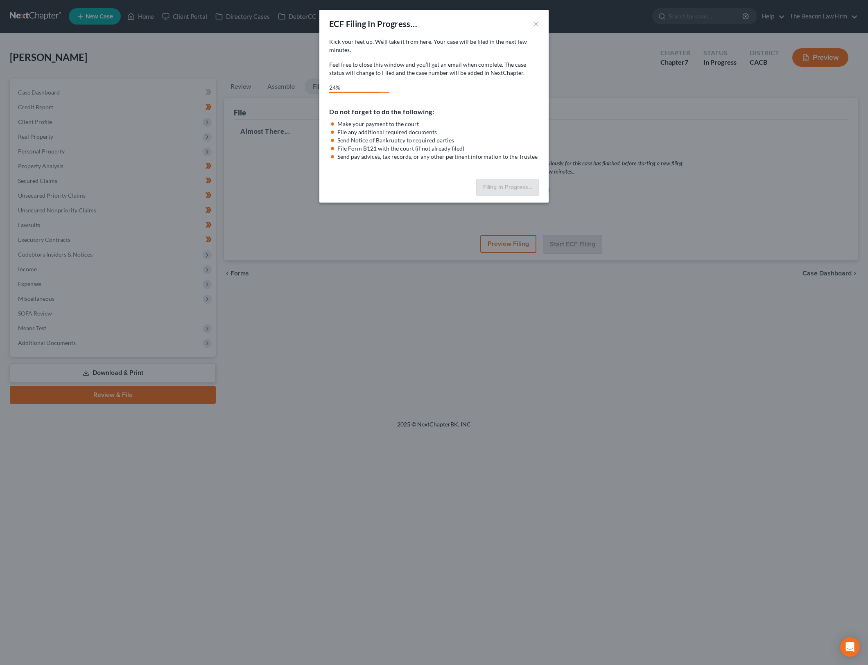
select select "2"
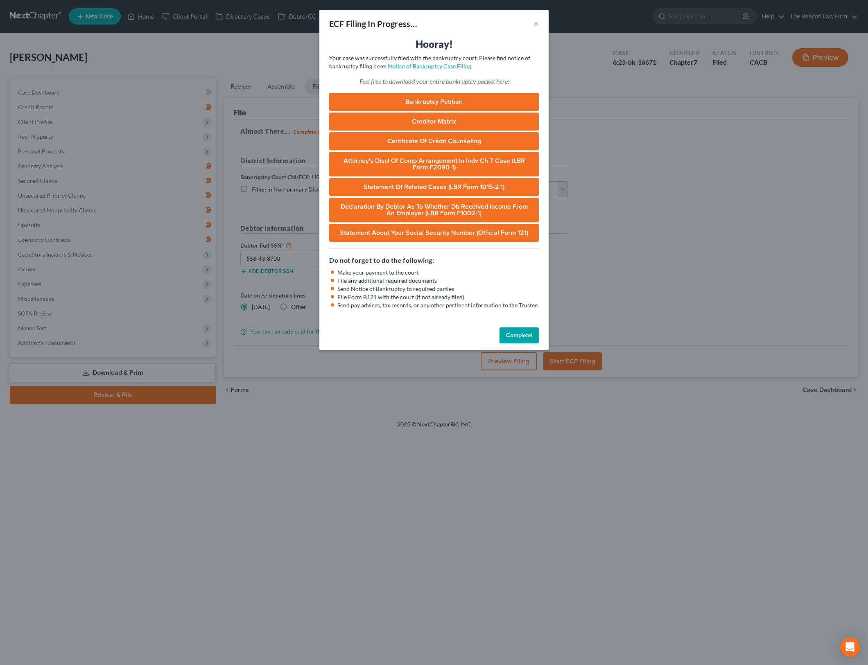
drag, startPoint x: 118, startPoint y: 191, endPoint x: 148, endPoint y: 191, distance: 29.9
click at [118, 191] on div "ECF Filing In Progress... × Hooray! Your case was successfully filed with the b…" at bounding box center [434, 332] width 868 height 665
click at [525, 332] on button "Complete!" at bounding box center [518, 336] width 39 height 16
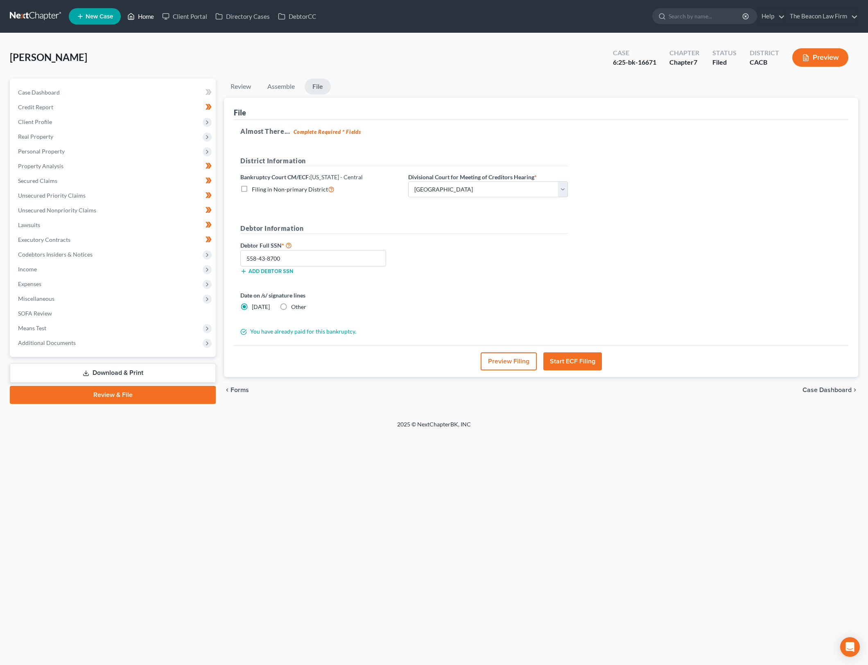
click at [154, 21] on link "Home" at bounding box center [140, 16] width 35 height 15
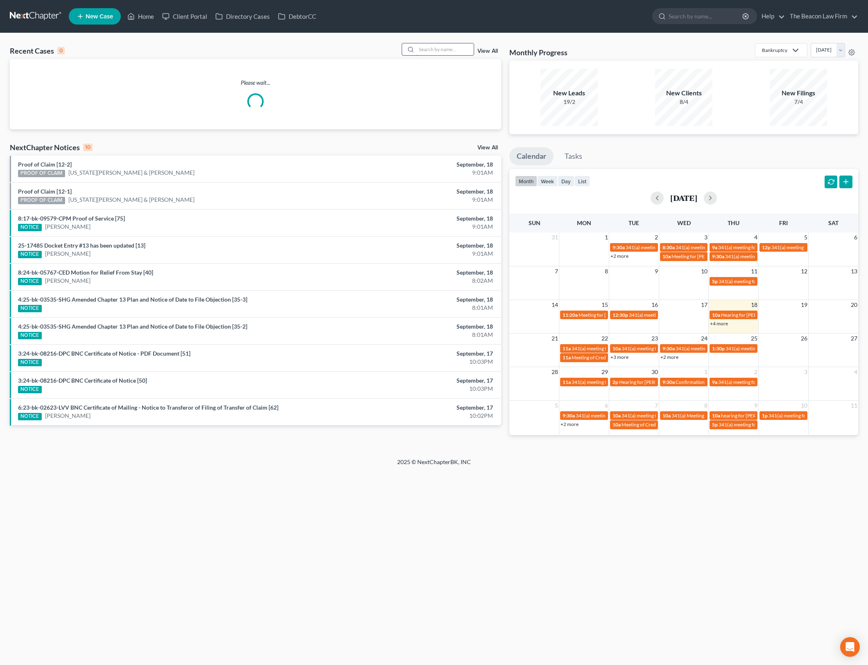
click at [439, 54] on input "search" at bounding box center [444, 49] width 57 height 12
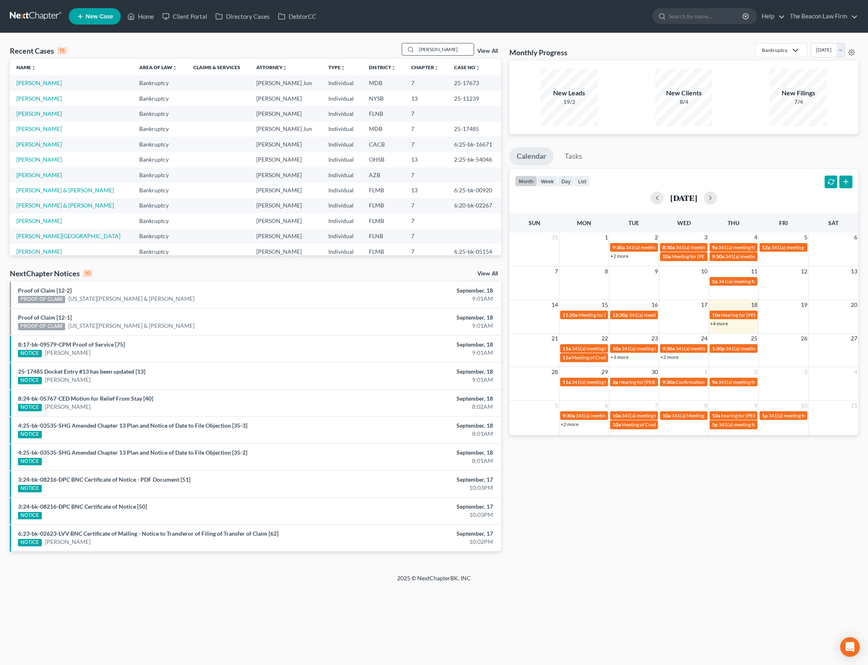
type input "[PERSON_NAME]"
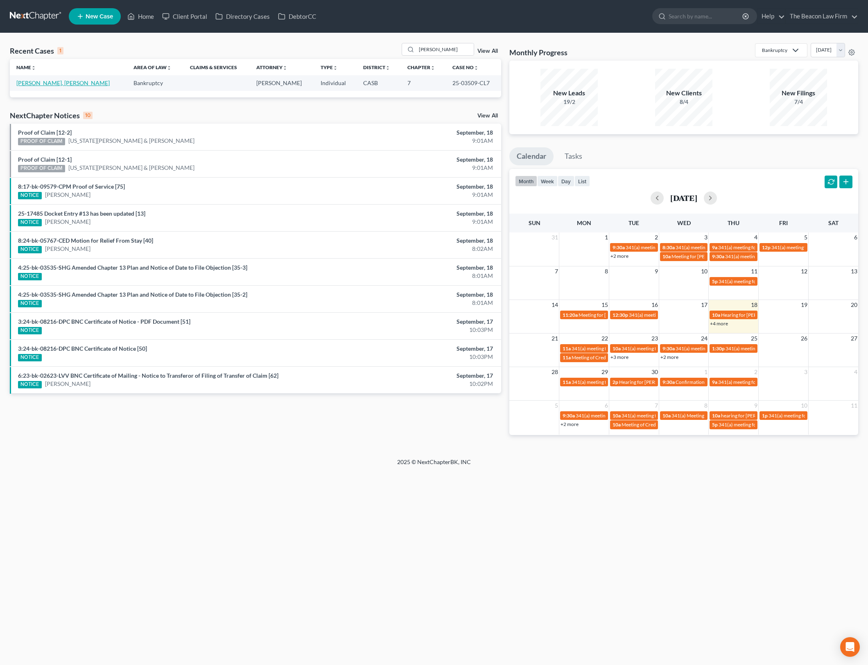
click at [52, 82] on link "[PERSON_NAME], [PERSON_NAME]" at bounding box center [62, 82] width 93 height 7
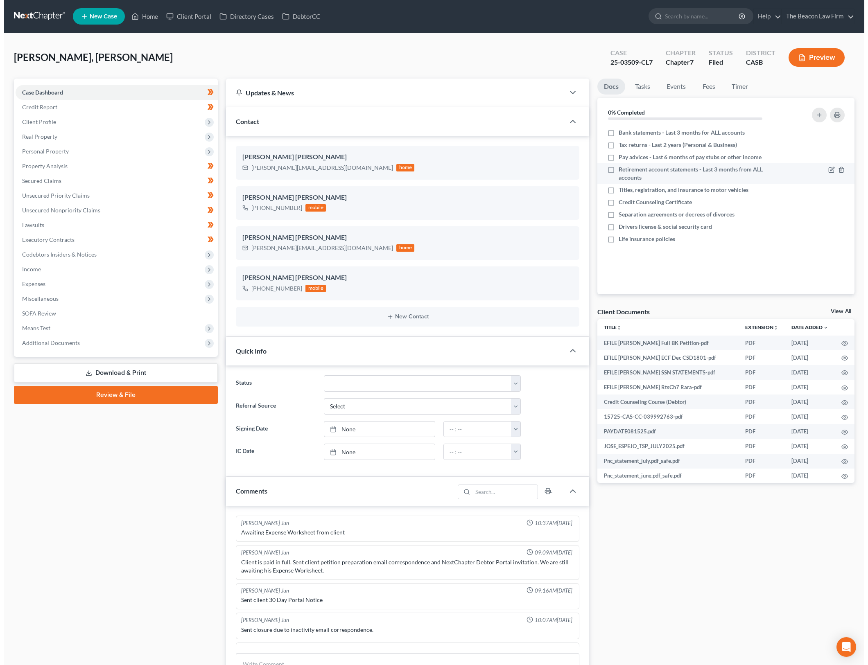
scroll to position [1111, 0]
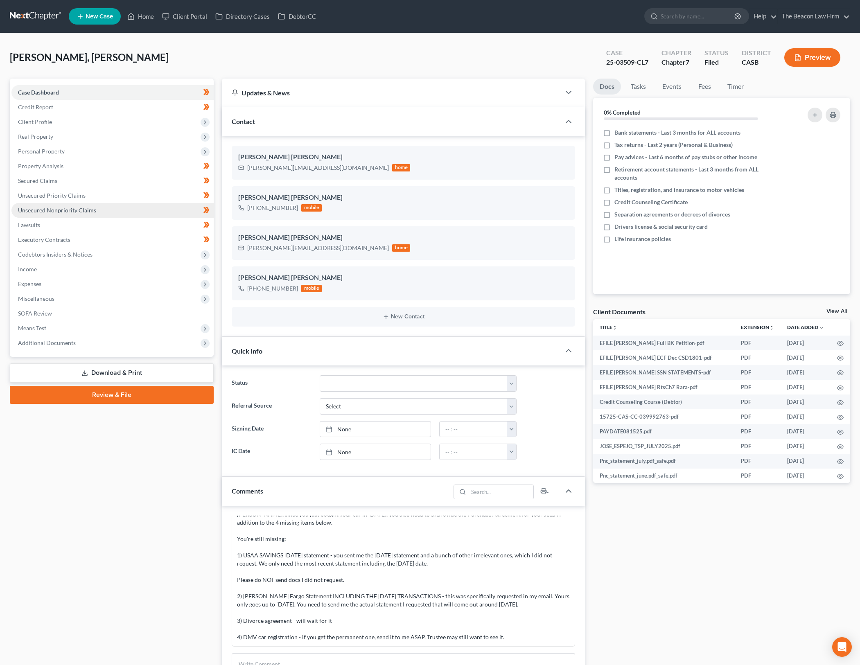
click at [97, 203] on link "Unsecured Nonpriority Claims" at bounding box center [112, 210] width 202 height 15
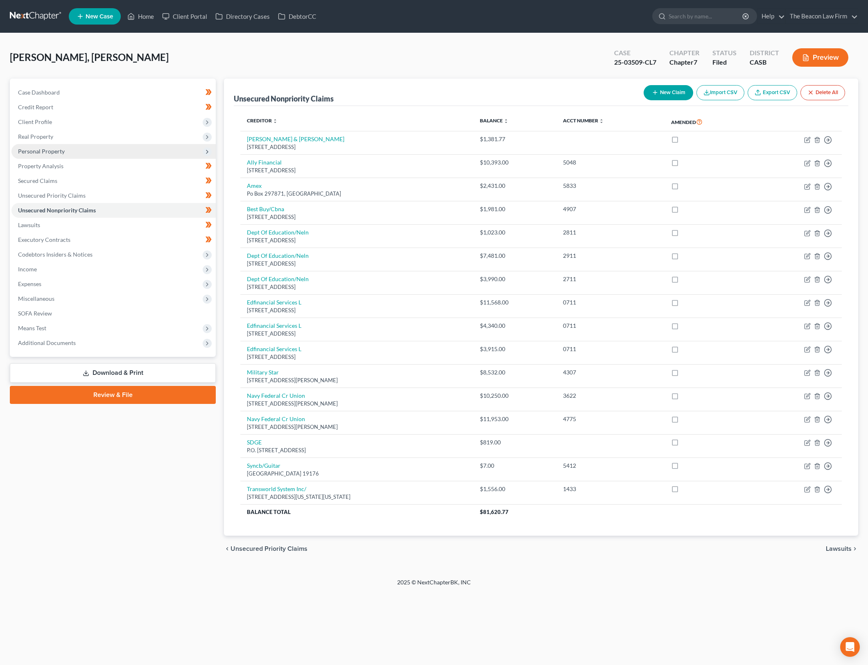
click at [117, 155] on span "Personal Property" at bounding box center [113, 151] width 204 height 15
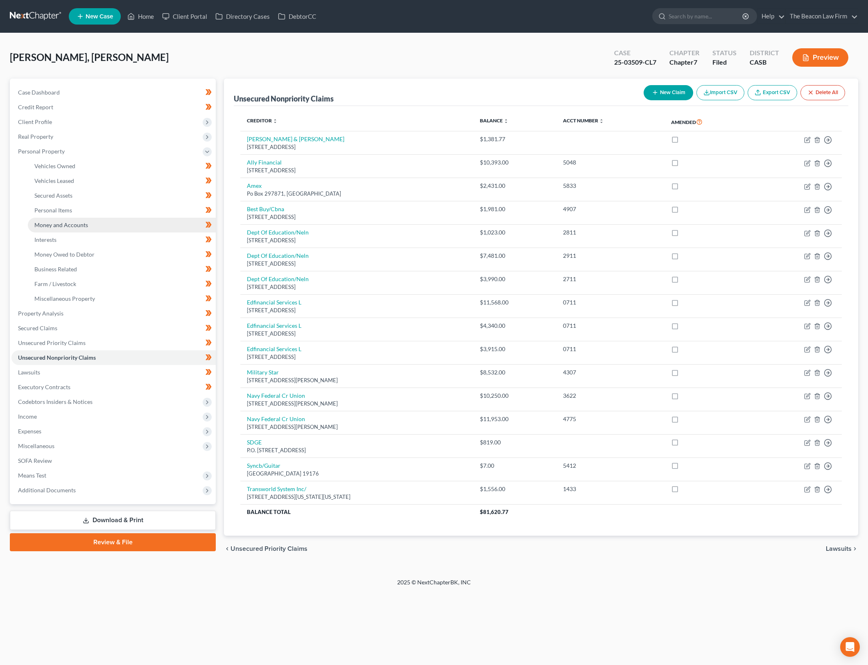
click at [117, 226] on link "Money and Accounts" at bounding box center [122, 225] width 188 height 15
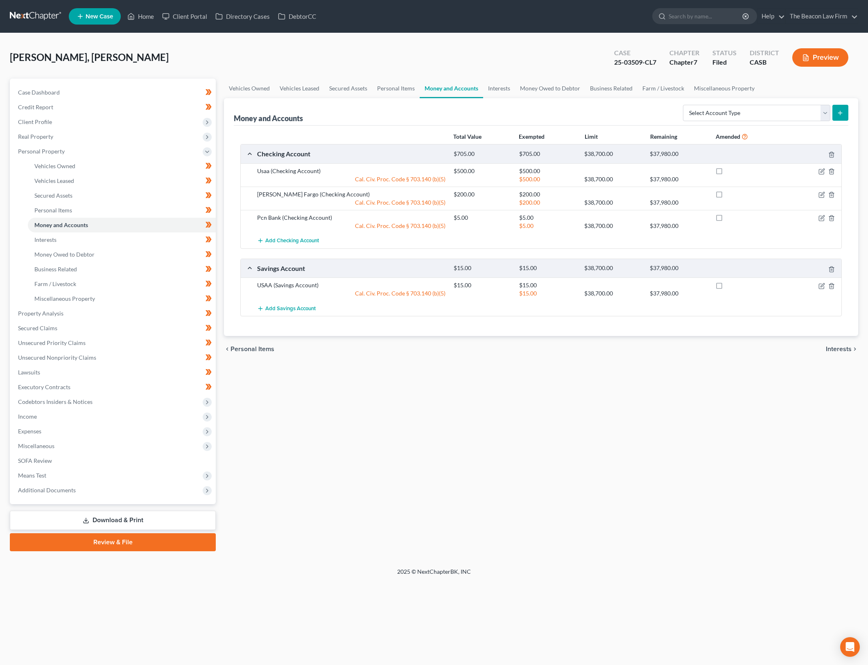
click at [586, 482] on div "Vehicles Owned Vehicles Leased Secured Assets Personal Items Money and Accounts…" at bounding box center [541, 315] width 642 height 473
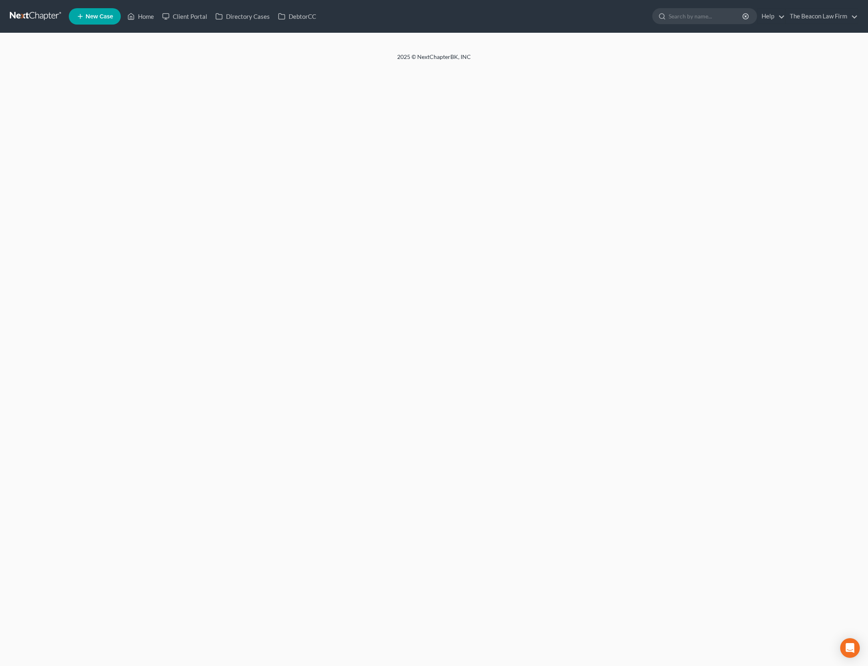
select select "3"
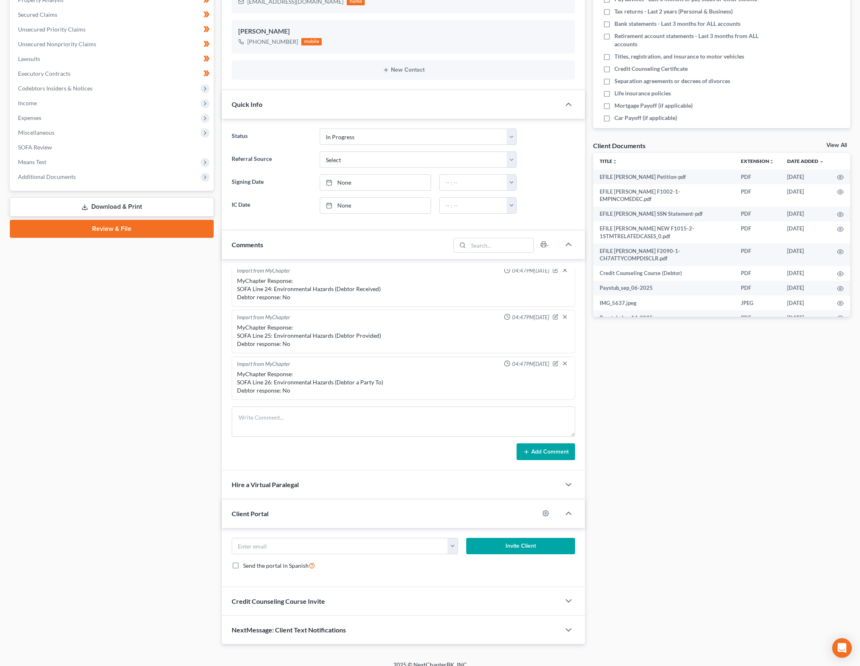
scroll to position [176, 0]
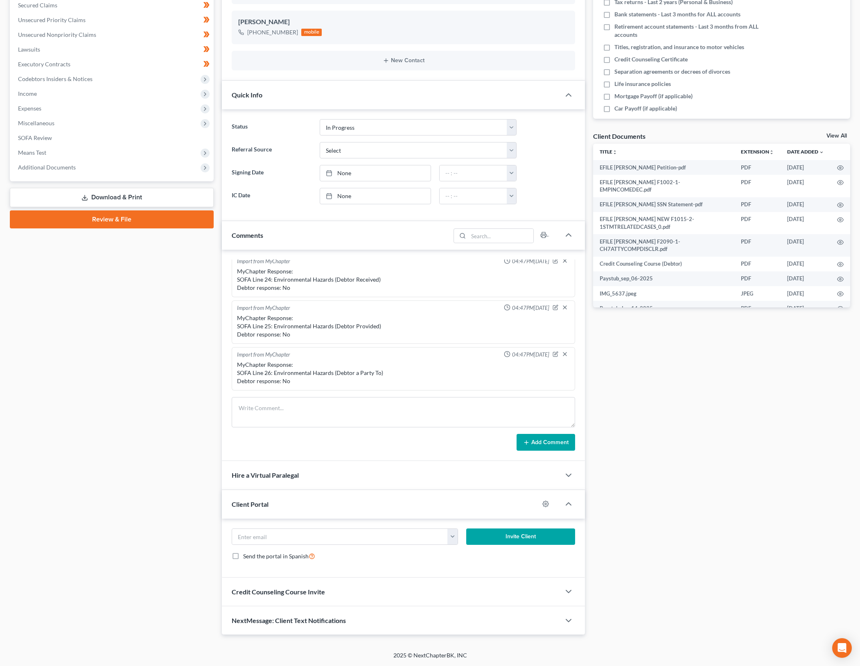
click at [391, 503] on div "Client Portal" at bounding box center [380, 504] width 317 height 28
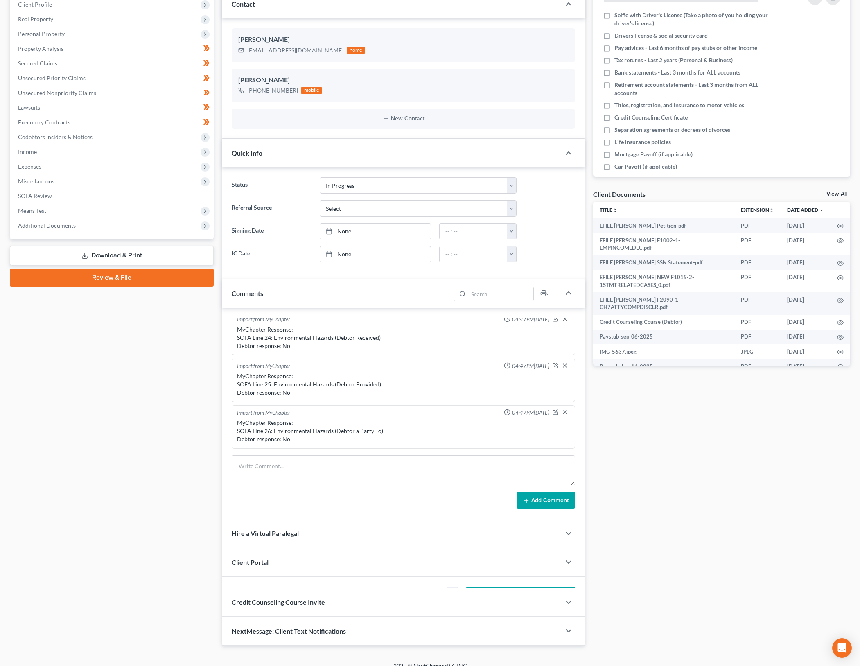
scroll to position [117, 0]
click at [420, 563] on div "Client Portal" at bounding box center [391, 563] width 339 height 28
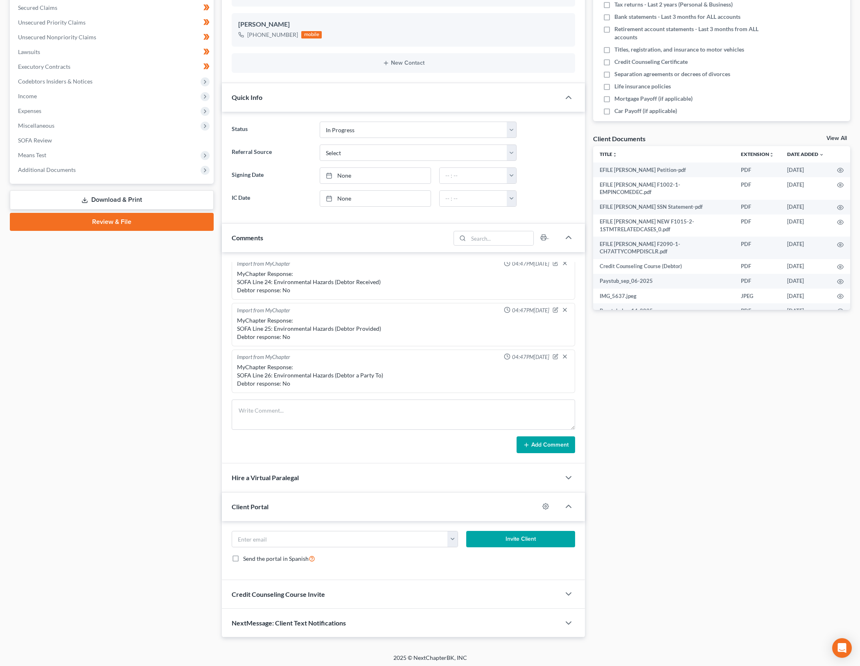
scroll to position [176, 0]
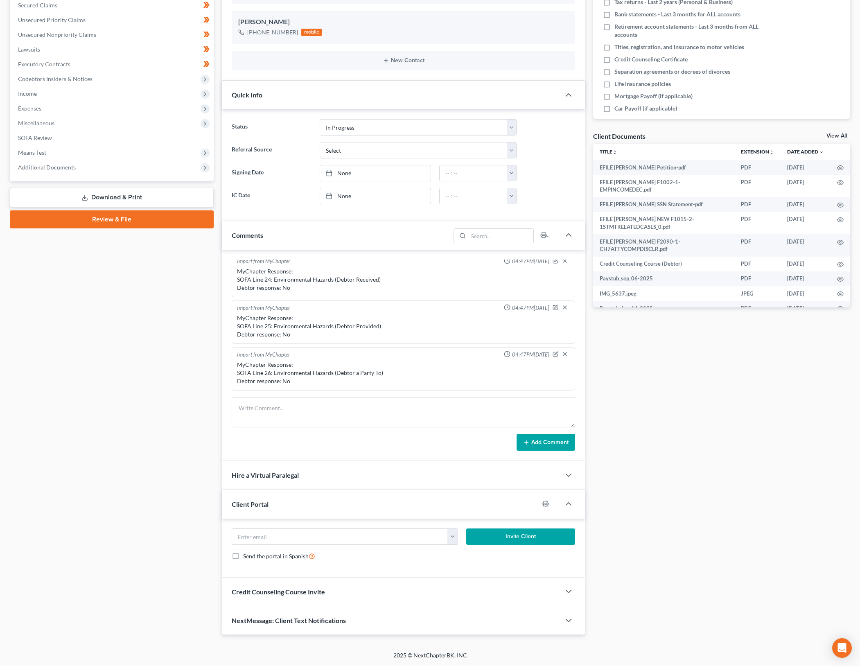
click at [337, 596] on div "Credit Counseling Course Invite" at bounding box center [391, 592] width 339 height 28
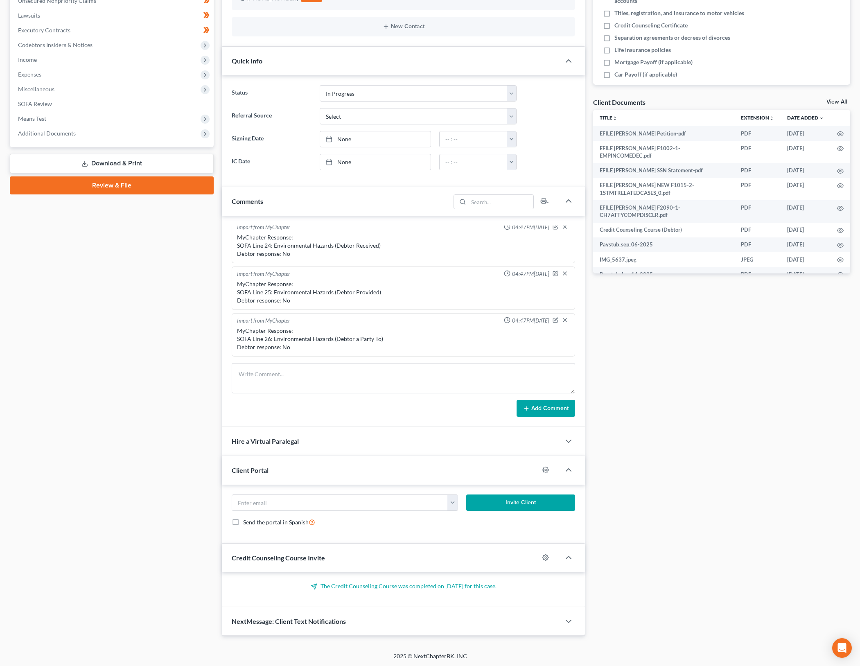
scroll to position [210, 0]
click at [542, 621] on div "NextMessage: Client Text Notifications" at bounding box center [391, 620] width 339 height 28
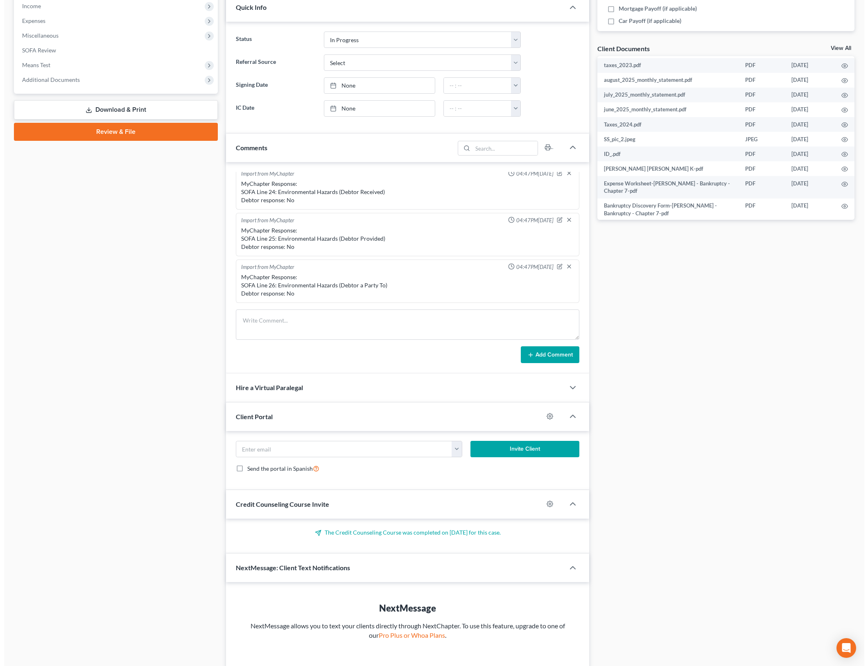
scroll to position [298, 0]
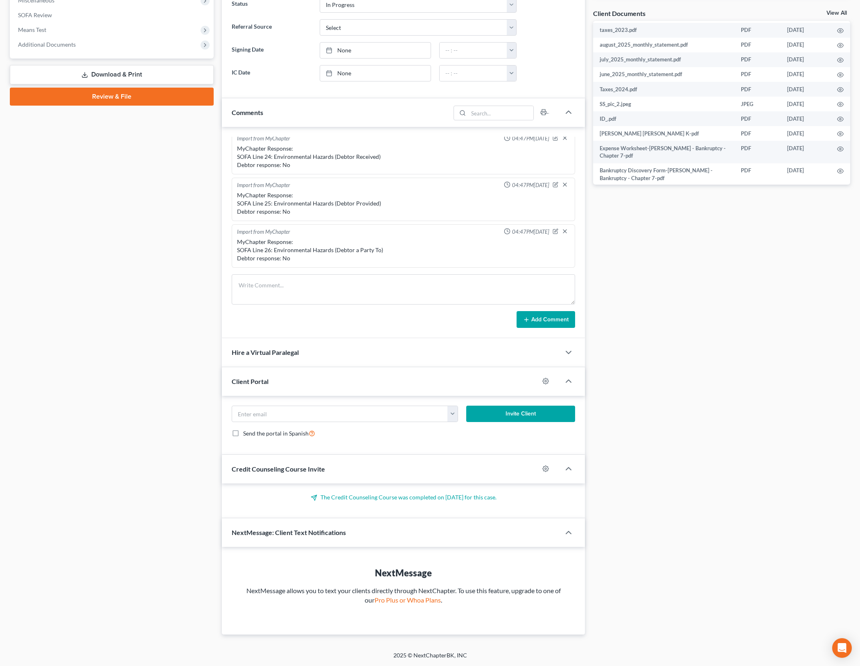
click at [548, 377] on div at bounding box center [549, 381] width 21 height 13
click at [547, 379] on icon "button" at bounding box center [546, 381] width 6 height 6
select select "4"
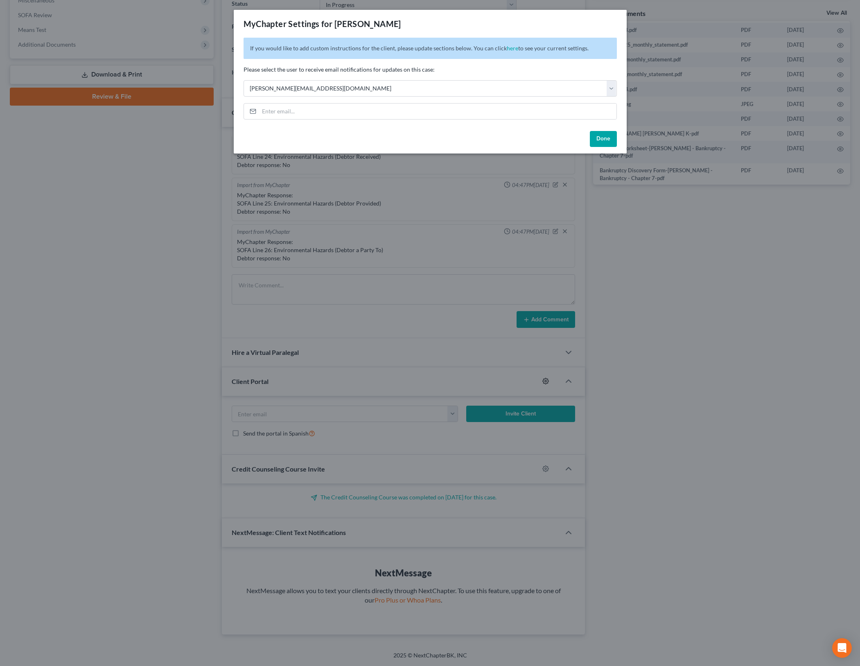
scroll to position [755, 0]
click at [612, 145] on button "Done" at bounding box center [607, 139] width 27 height 16
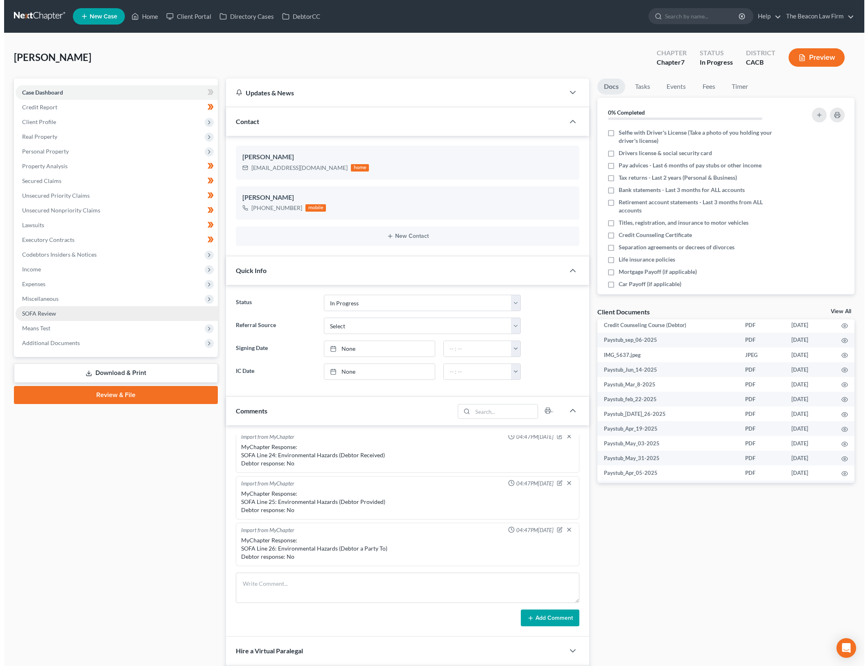
scroll to position [41, 0]
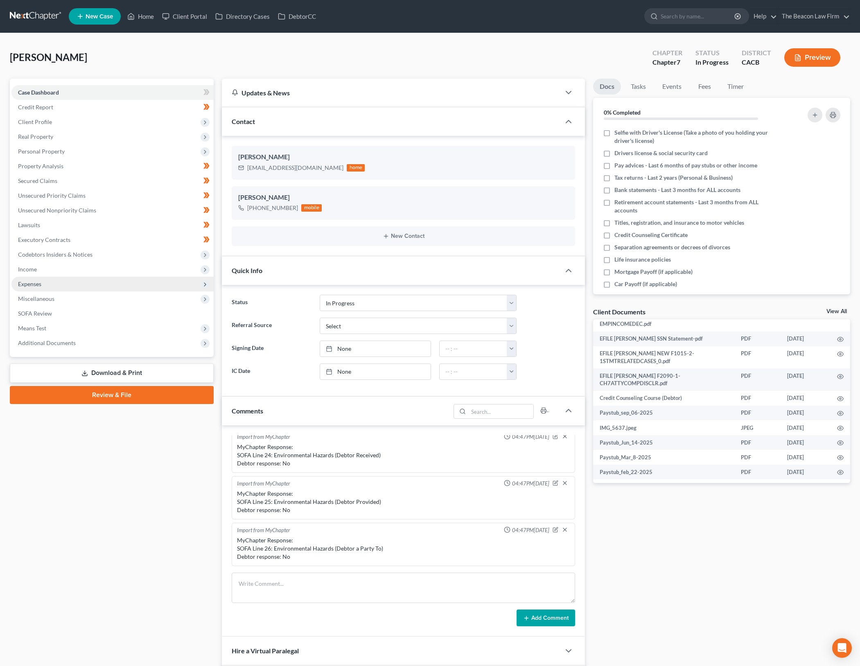
click at [43, 288] on span "Expenses" at bounding box center [112, 284] width 202 height 15
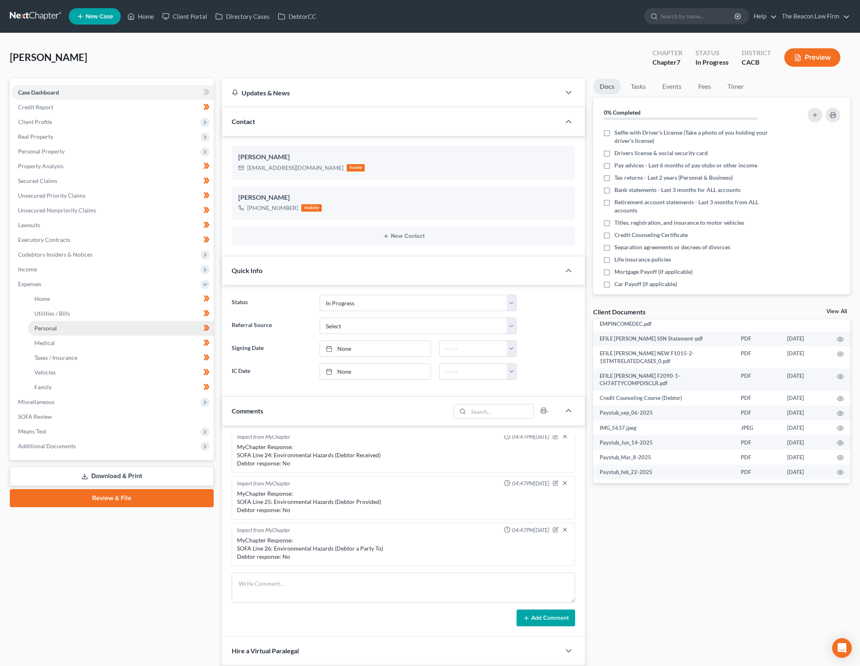
click at [84, 326] on link "Personal" at bounding box center [121, 328] width 186 height 15
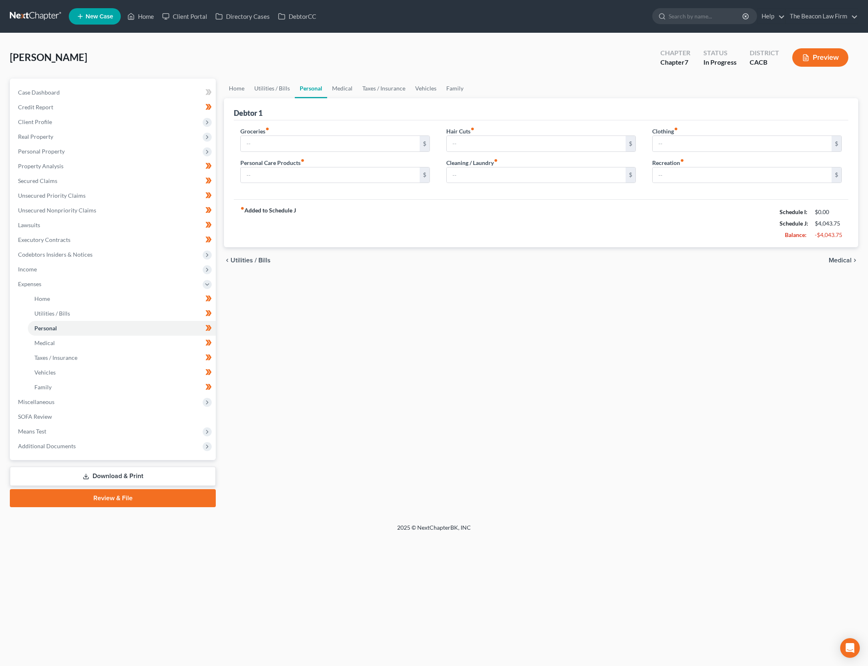
type input "650.00"
type input "100.00"
type input "25.00"
type input "100.00"
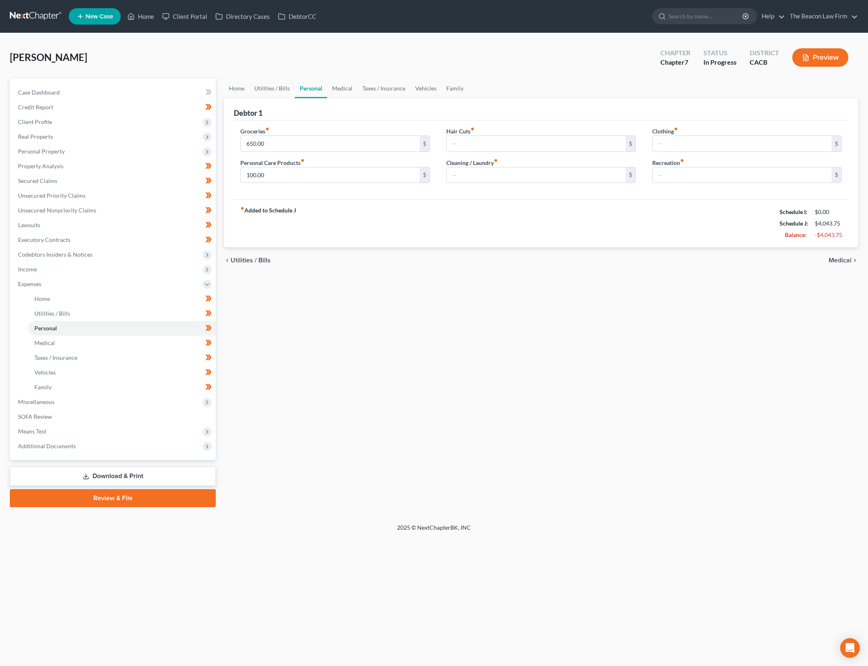
type input "120.00"
click at [479, 324] on div "Home Utilities / Bills Personal Medical Taxes / Insurance Vehicles Family Debto…" at bounding box center [541, 293] width 642 height 429
drag, startPoint x: 458, startPoint y: 318, endPoint x: 439, endPoint y: 298, distance: 27.5
click at [439, 298] on div "Home Utilities / Bills Personal Medical Taxes / Insurance Vehicles Family Debto…" at bounding box center [541, 293] width 642 height 429
drag, startPoint x: 359, startPoint y: 307, endPoint x: 357, endPoint y: 323, distance: 16.5
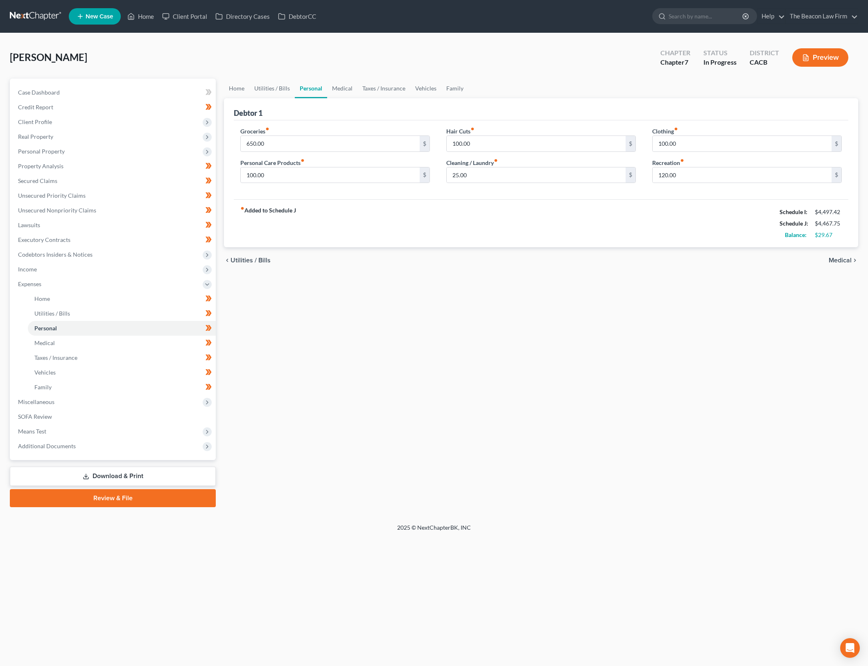
click at [360, 310] on div "Home Utilities / Bills Personal Medical Taxes / Insurance Vehicles Family Debto…" at bounding box center [541, 293] width 642 height 429
